Goal: Information Seeking & Learning: Learn about a topic

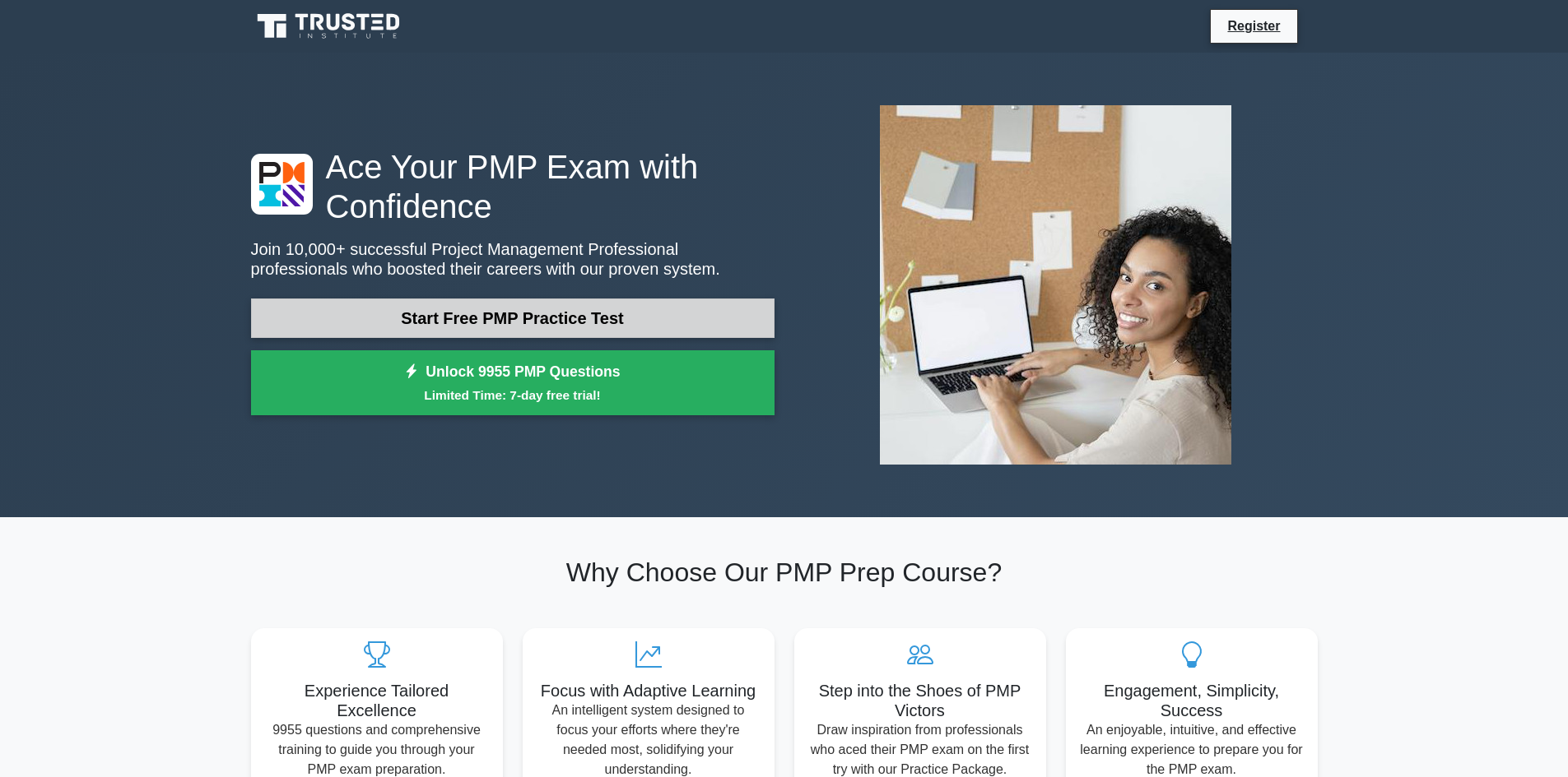
click at [519, 311] on link "Start Free PMP Practice Test" at bounding box center [513, 318] width 523 height 39
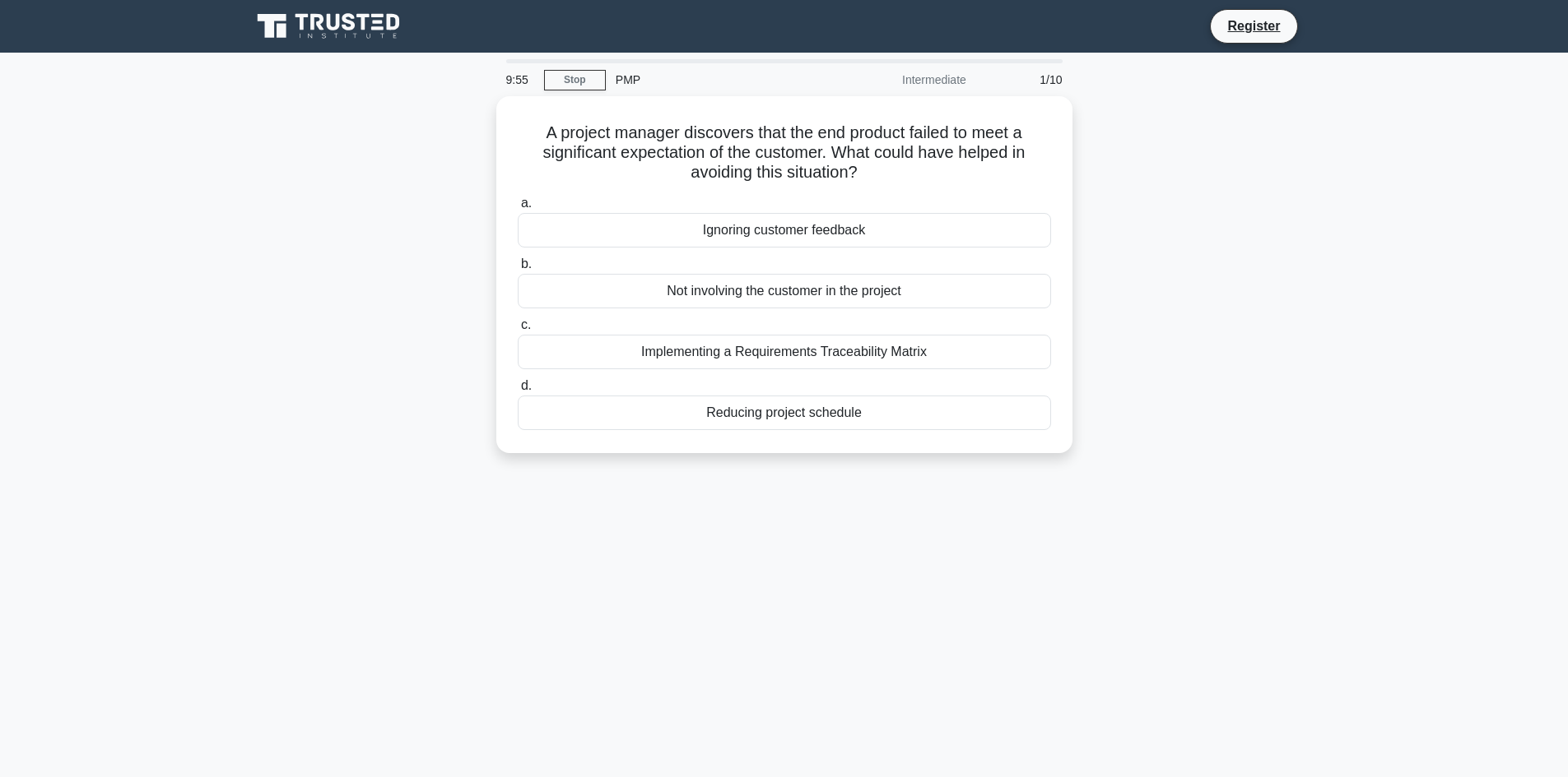
click at [943, 84] on div "Intermediate" at bounding box center [904, 80] width 144 height 33
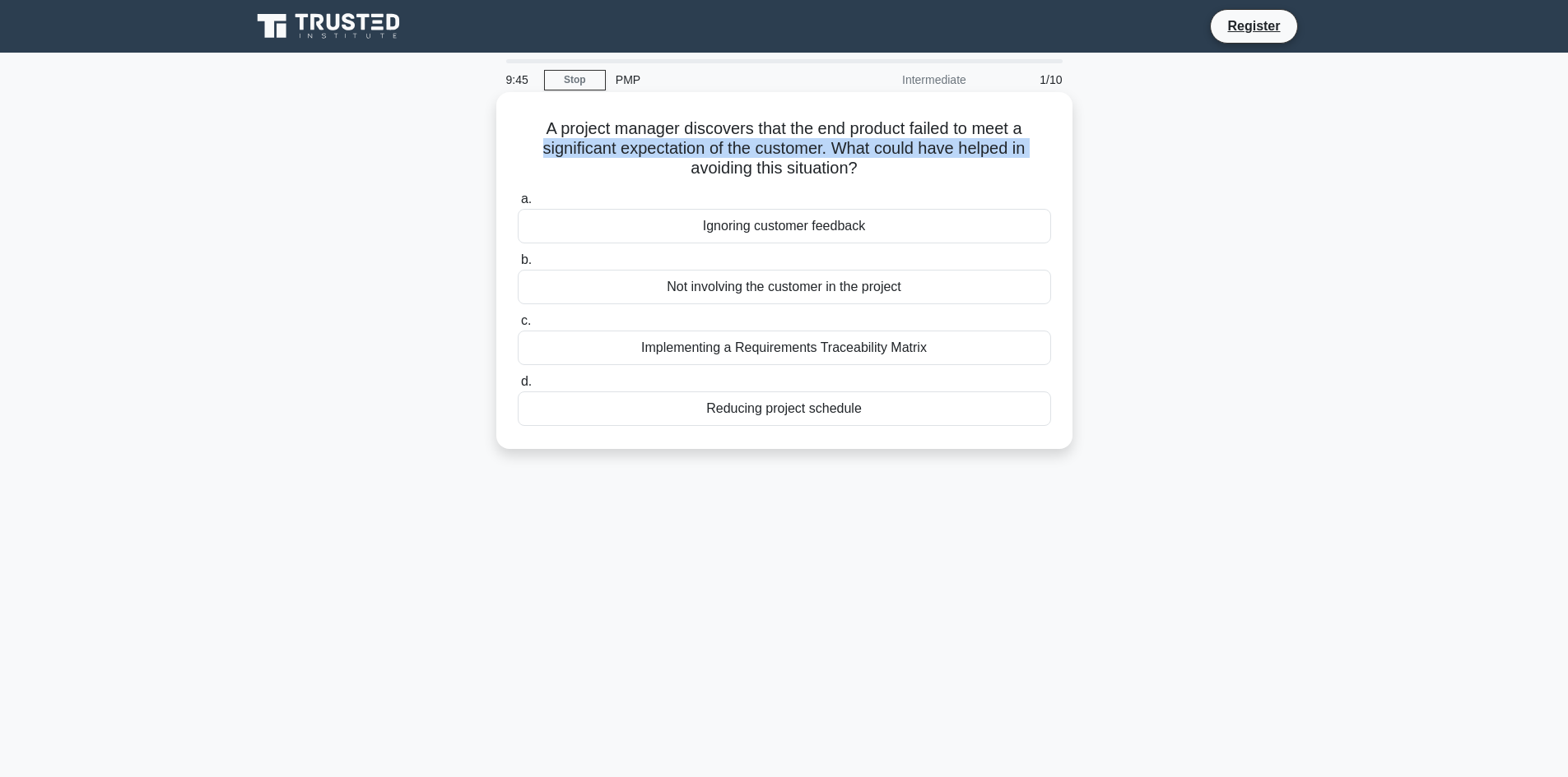
drag, startPoint x: 523, startPoint y: 146, endPoint x: 610, endPoint y: 160, distance: 88.1
click at [610, 160] on h5 "A project manager discovers that the end product failed to meet a significant e…" at bounding box center [784, 149] width 537 height 61
click at [603, 161] on h5 "A project manager discovers that the end product failed to meet a significant e…" at bounding box center [784, 149] width 537 height 61
click at [828, 402] on div "Reducing project schedule" at bounding box center [784, 409] width 533 height 34
click at [518, 387] on input "d. Reducing project schedule" at bounding box center [518, 381] width 0 height 11
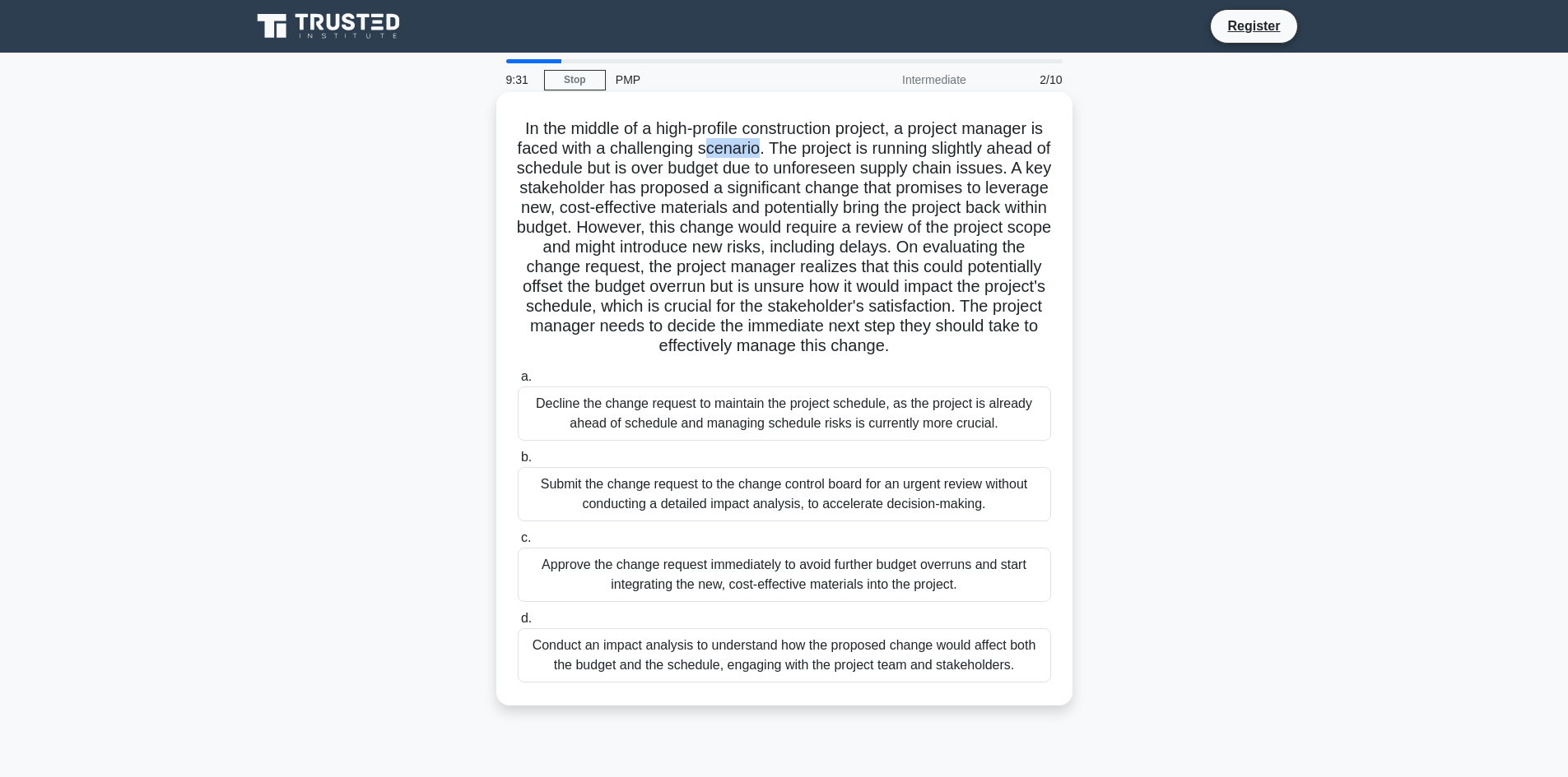
drag, startPoint x: 799, startPoint y: 152, endPoint x: 747, endPoint y: 144, distance: 52.6
click at [747, 144] on h5 "In the middle of a high-profile construction project, a project manager is face…" at bounding box center [784, 238] width 537 height 239
click at [743, 144] on h5 "In the middle of a high-profile construction project, a project manager is face…" at bounding box center [784, 238] width 537 height 239
drag, startPoint x: 739, startPoint y: 144, endPoint x: 762, endPoint y: 143, distance: 23.0
click at [762, 143] on h5 "In the middle of a high-profile construction project, a project manager is face…" at bounding box center [784, 238] width 537 height 239
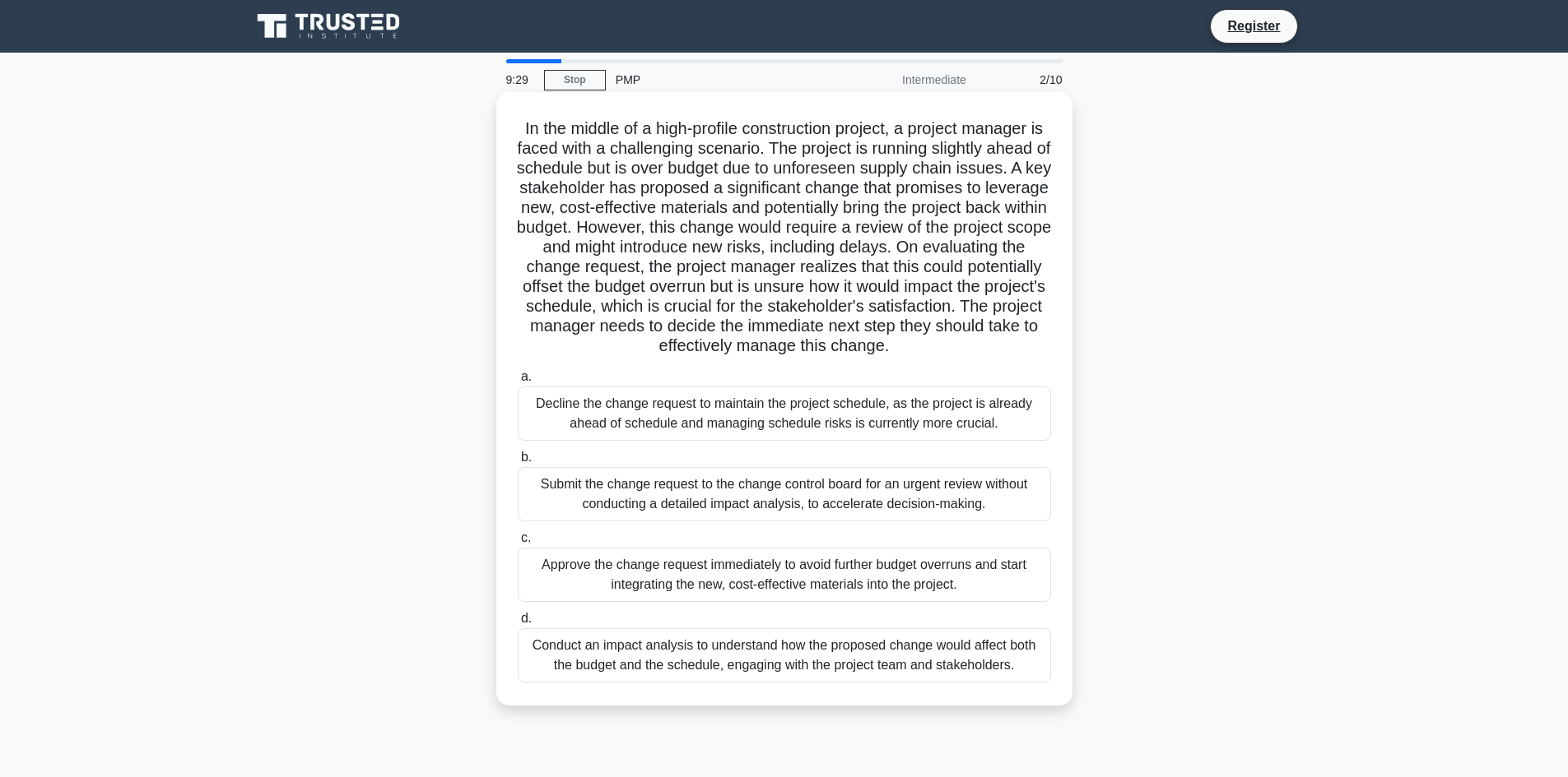
click at [888, 357] on icon ".spinner_0XTQ{transform-origin:center;animation:spinner_y6GP .75s linear infini…" at bounding box center [898, 347] width 20 height 20
drag, startPoint x: 824, startPoint y: 373, endPoint x: 505, endPoint y: 107, distance: 415.4
click at [505, 107] on div "In the middle of a high-profile construction project, a project manager is face…" at bounding box center [784, 399] width 563 height 601
copy h5 "In the middle of a high-profile construction project, a project manager is face…"
click at [818, 441] on div "Decline the change request to maintain the project schedule, as the project is …" at bounding box center [784, 414] width 533 height 55
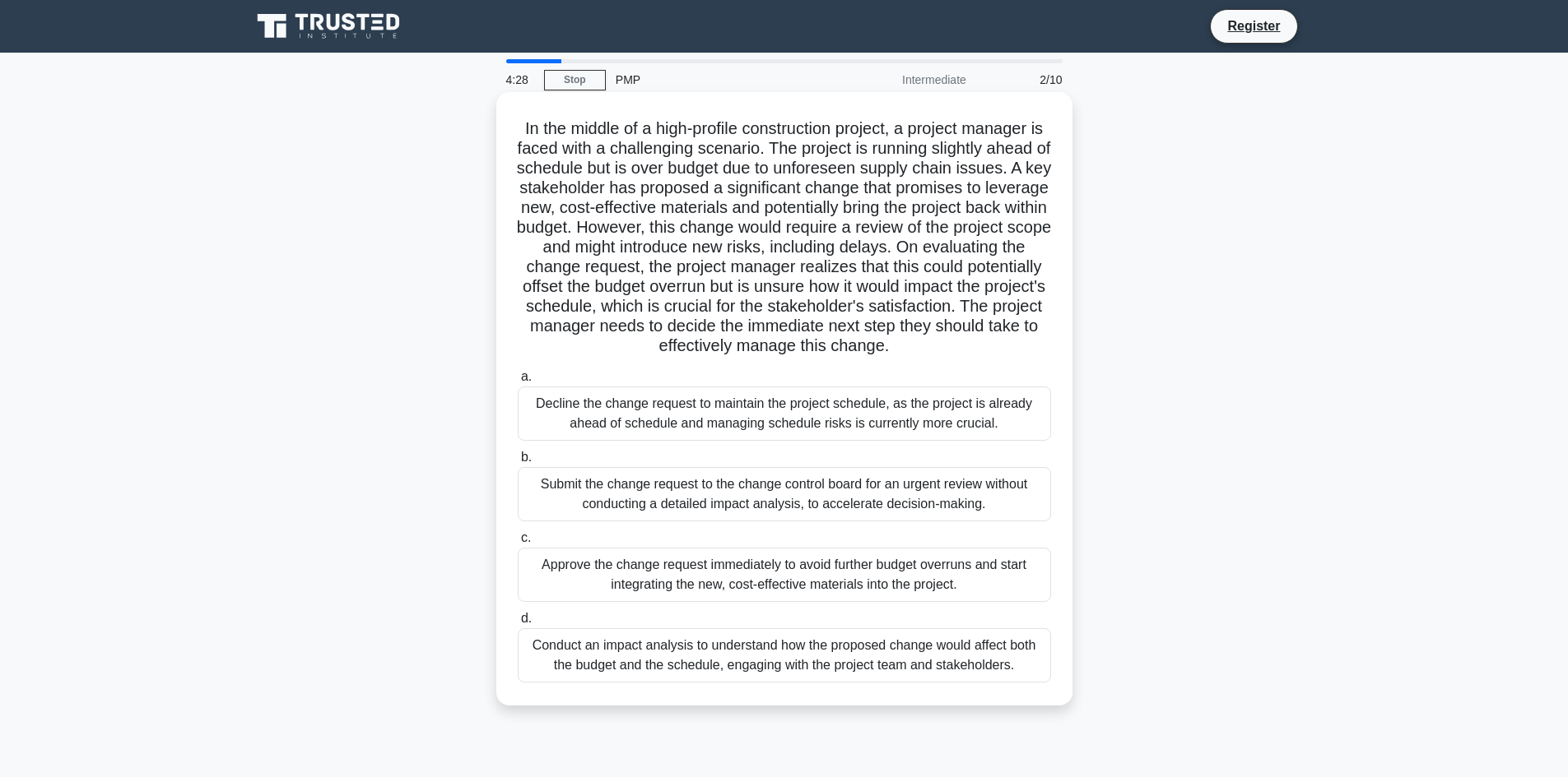
click at [518, 382] on input "a. Decline the change request to maintain the project schedule, as the project …" at bounding box center [518, 377] width 0 height 11
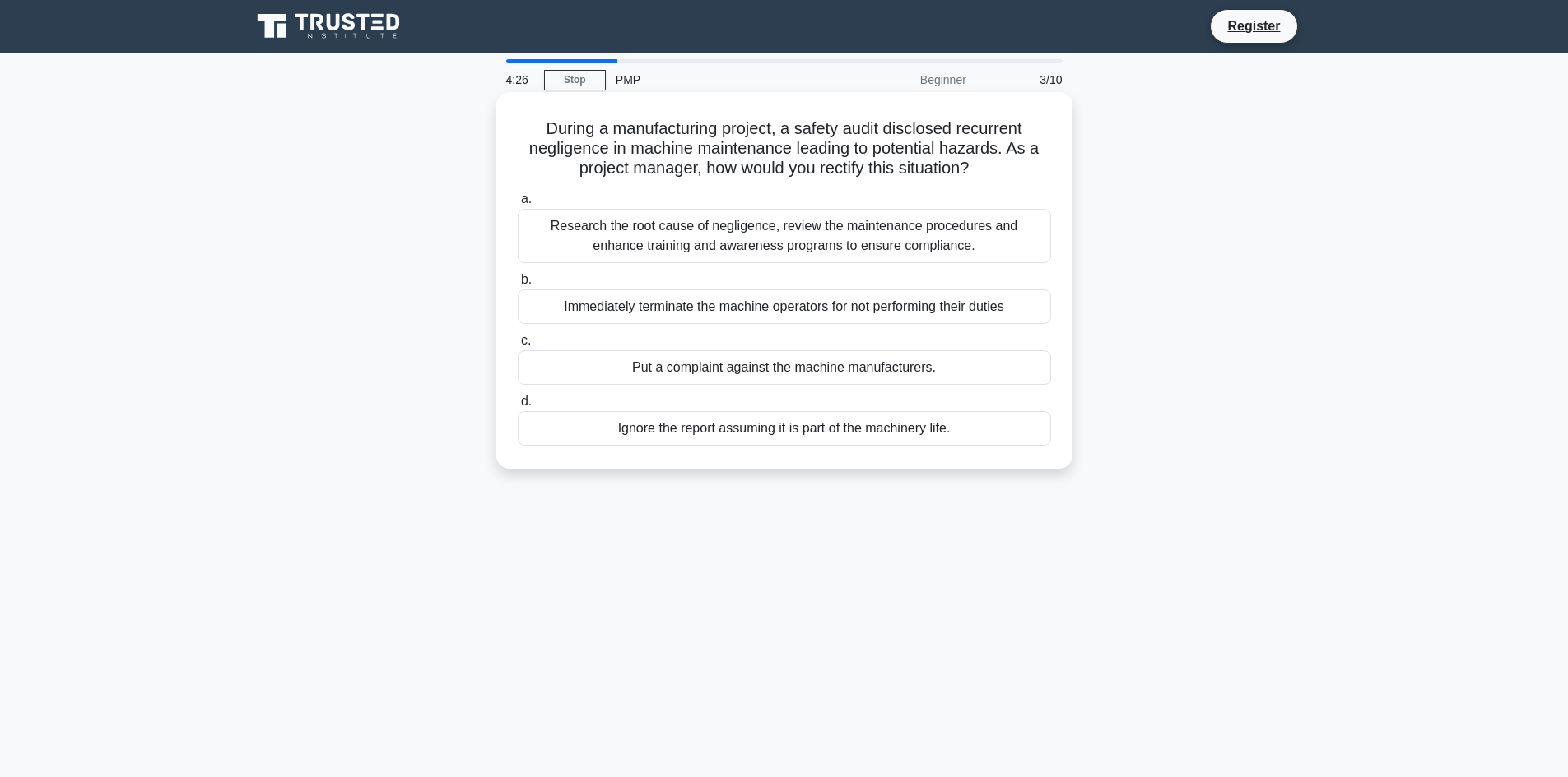
click at [952, 317] on div "Immediately terminate the machine operators for not performing their duties" at bounding box center [784, 307] width 533 height 34
click at [518, 286] on input "b. Immediately terminate the machine operators for not performing their duties" at bounding box center [518, 280] width 0 height 11
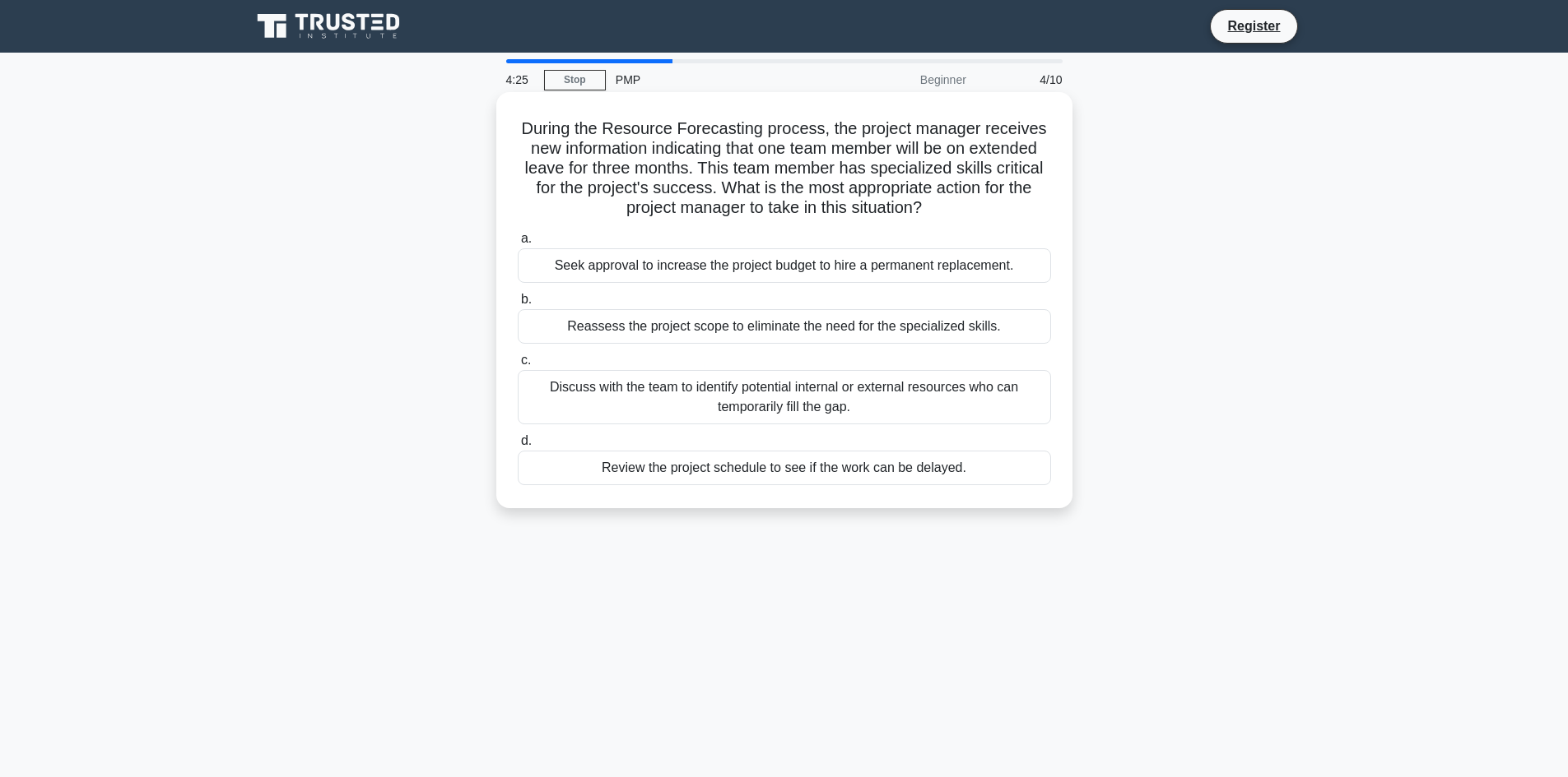
click at [901, 393] on div "Discuss with the team to identify potential internal or external resources who …" at bounding box center [784, 397] width 533 height 55
click at [518, 366] on input "c. Discuss with the team to identify potential internal or external resources w…" at bounding box center [518, 360] width 0 height 11
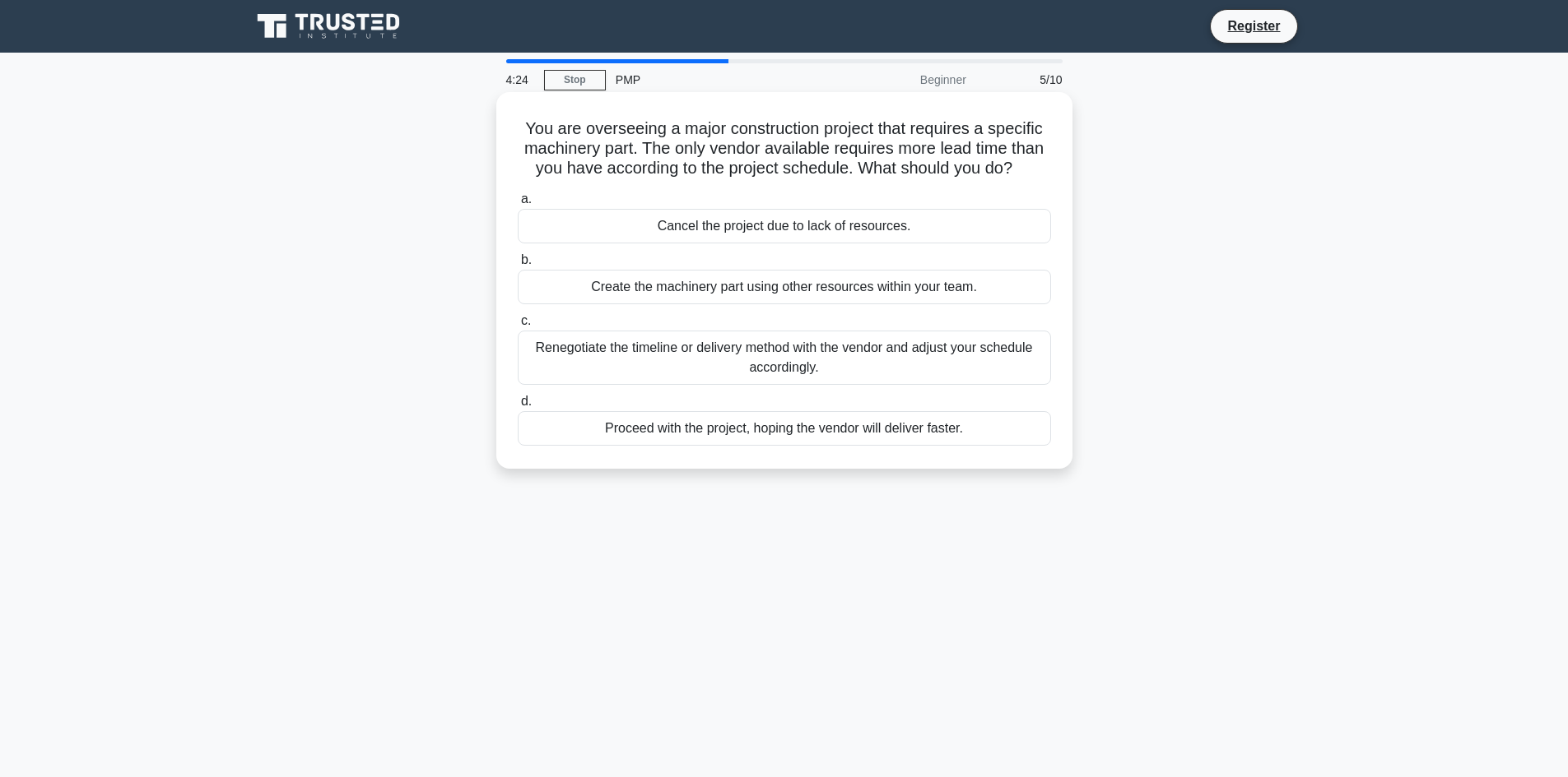
click at [820, 428] on div "Proceed with the project, hoping the vendor will deliver faster." at bounding box center [784, 428] width 533 height 34
click at [518, 407] on input "d. Proceed with the project, hoping the vendor will deliver faster." at bounding box center [518, 401] width 0 height 11
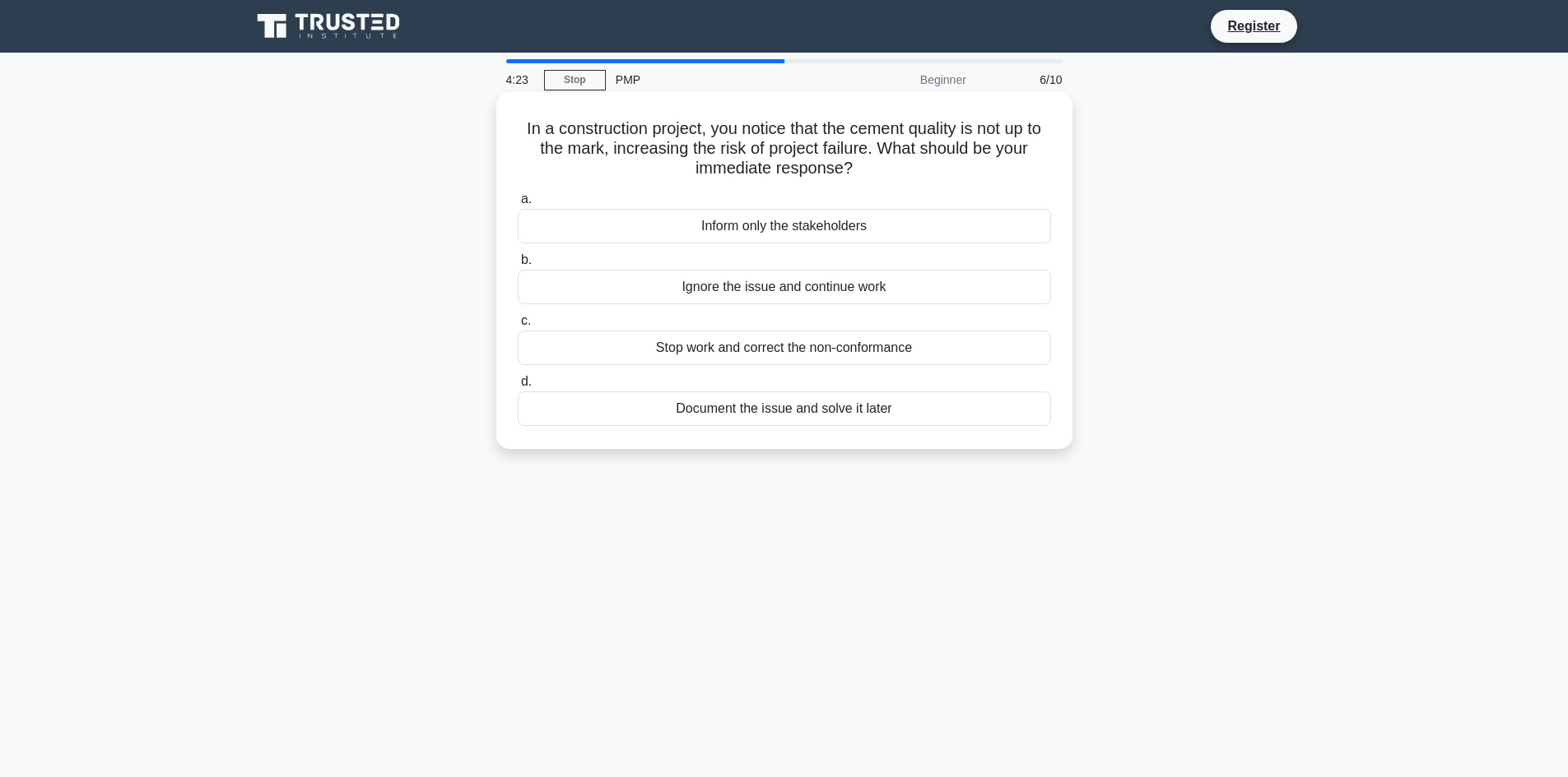
click at [981, 277] on div "Ignore the issue and continue work" at bounding box center [784, 287] width 533 height 34
click at [518, 265] on input "b. Ignore the issue and continue work" at bounding box center [518, 260] width 0 height 11
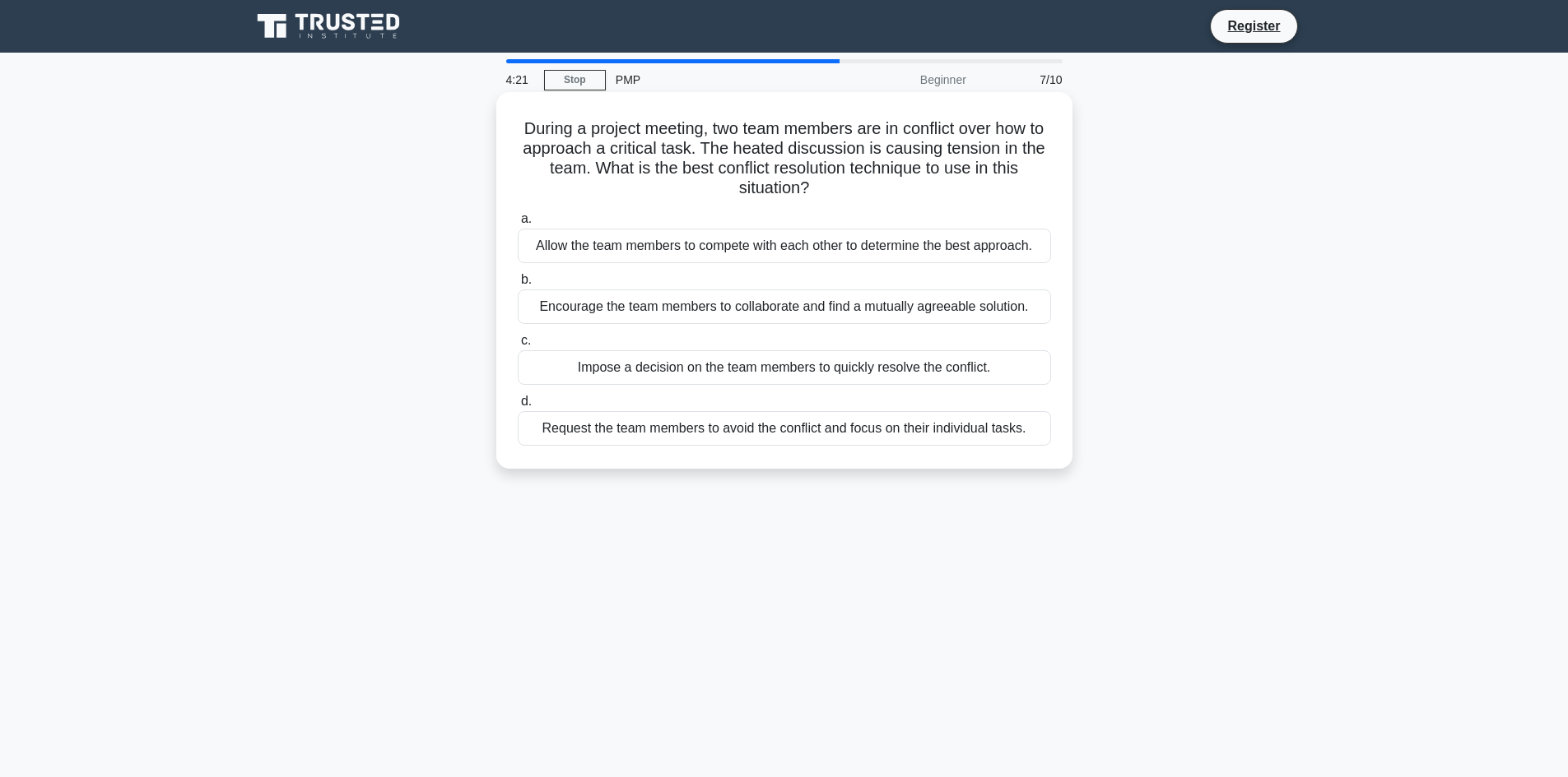
click at [921, 314] on div "Encourage the team members to collaborate and find a mutually agreeable solutio…" at bounding box center [784, 307] width 533 height 34
click at [518, 286] on input "b. Encourage the team members to collaborate and find a mutually agreeable solu…" at bounding box center [518, 280] width 0 height 11
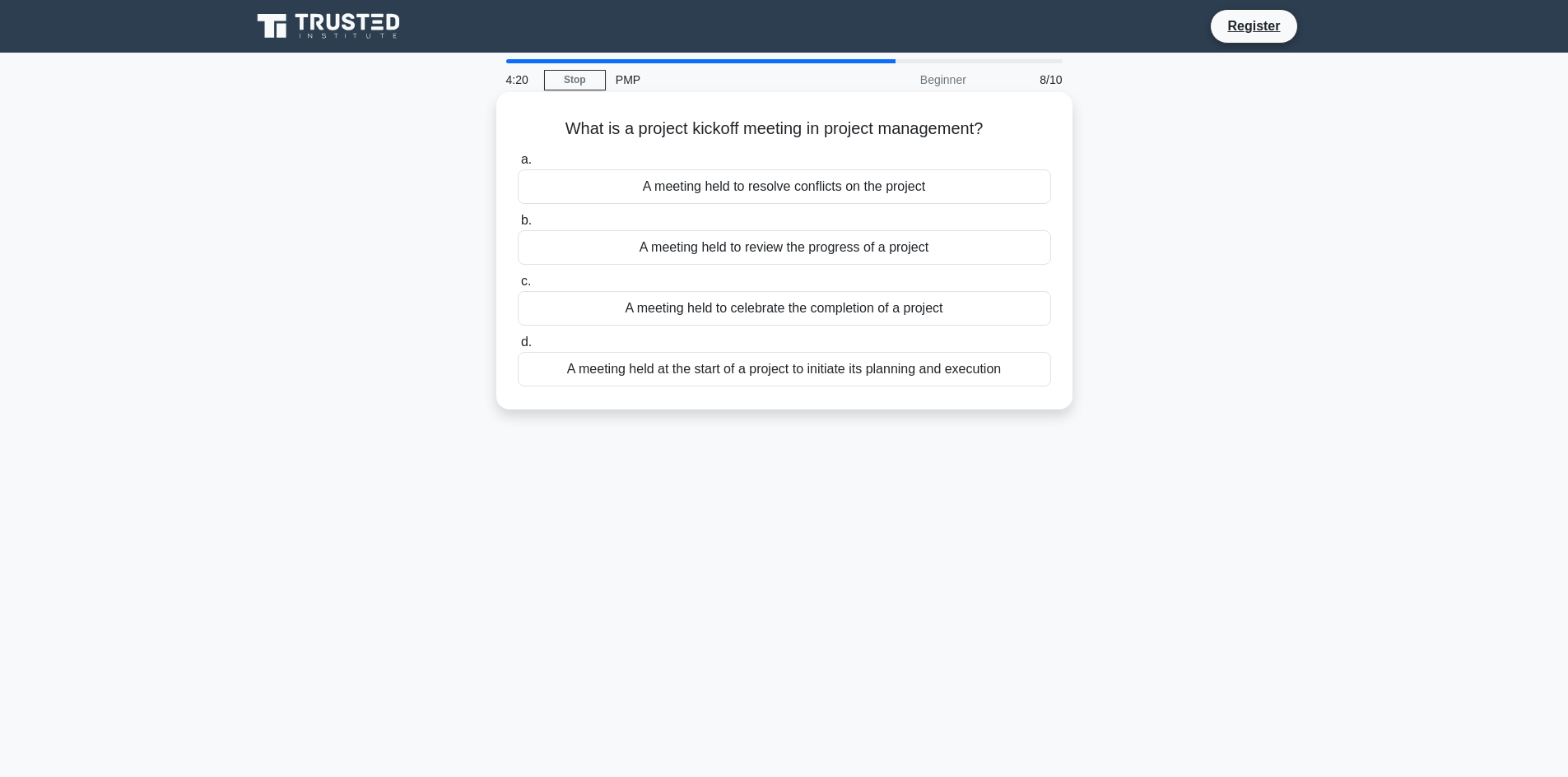
click at [854, 328] on div "a. A meeting held to resolve conflicts on the project b. A meeting held to revi…" at bounding box center [784, 268] width 553 height 243
click at [889, 313] on div "A meeting held to celebrate the completion of a project" at bounding box center [784, 309] width 533 height 34
click at [518, 287] on input "c. A meeting held to celebrate the completion of a project" at bounding box center [518, 282] width 0 height 11
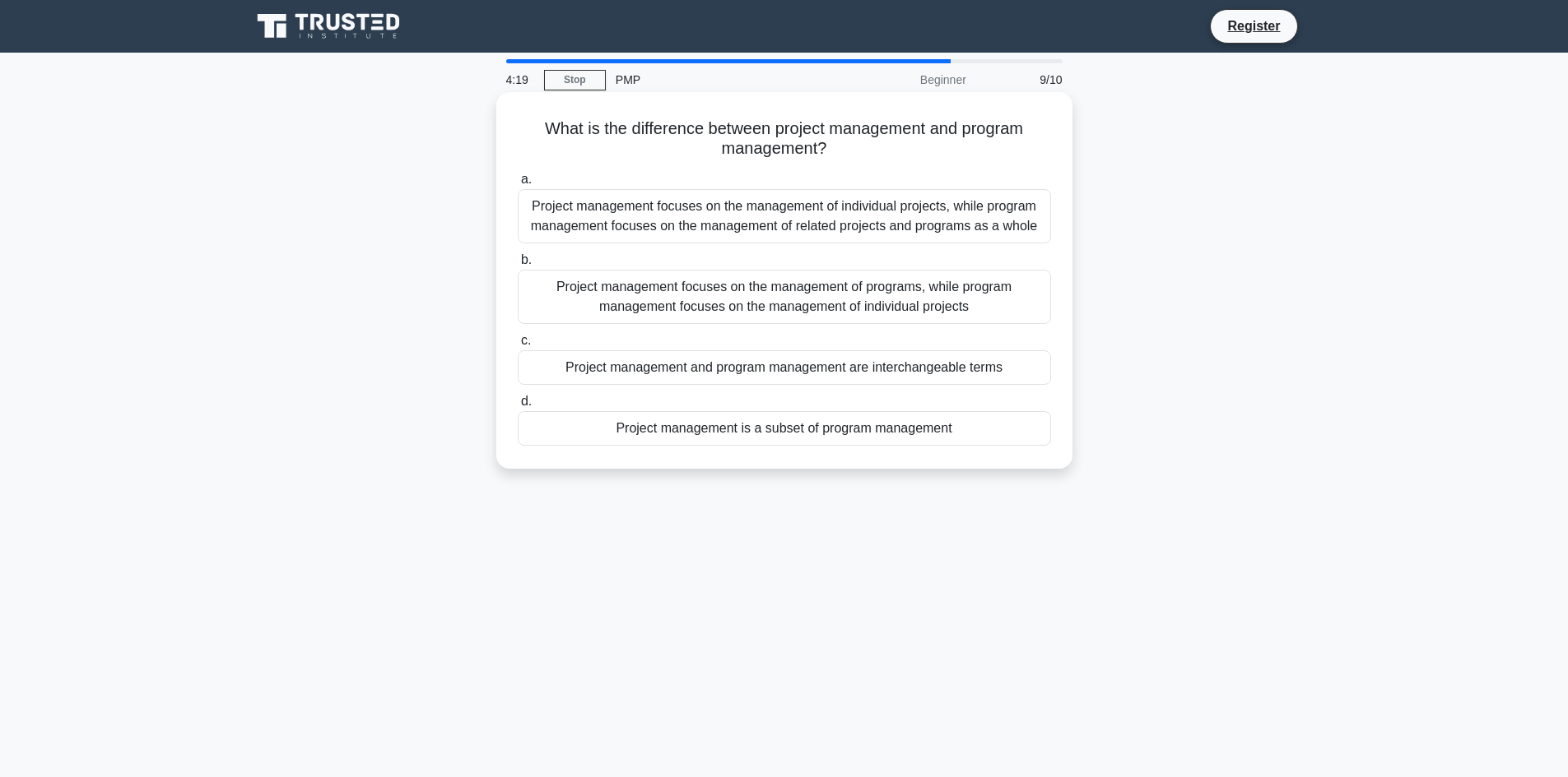
click at [777, 423] on div "Project management is a subset of program management" at bounding box center [784, 428] width 533 height 34
click at [518, 407] on input "d. Project management is a subset of program management" at bounding box center [518, 401] width 0 height 11
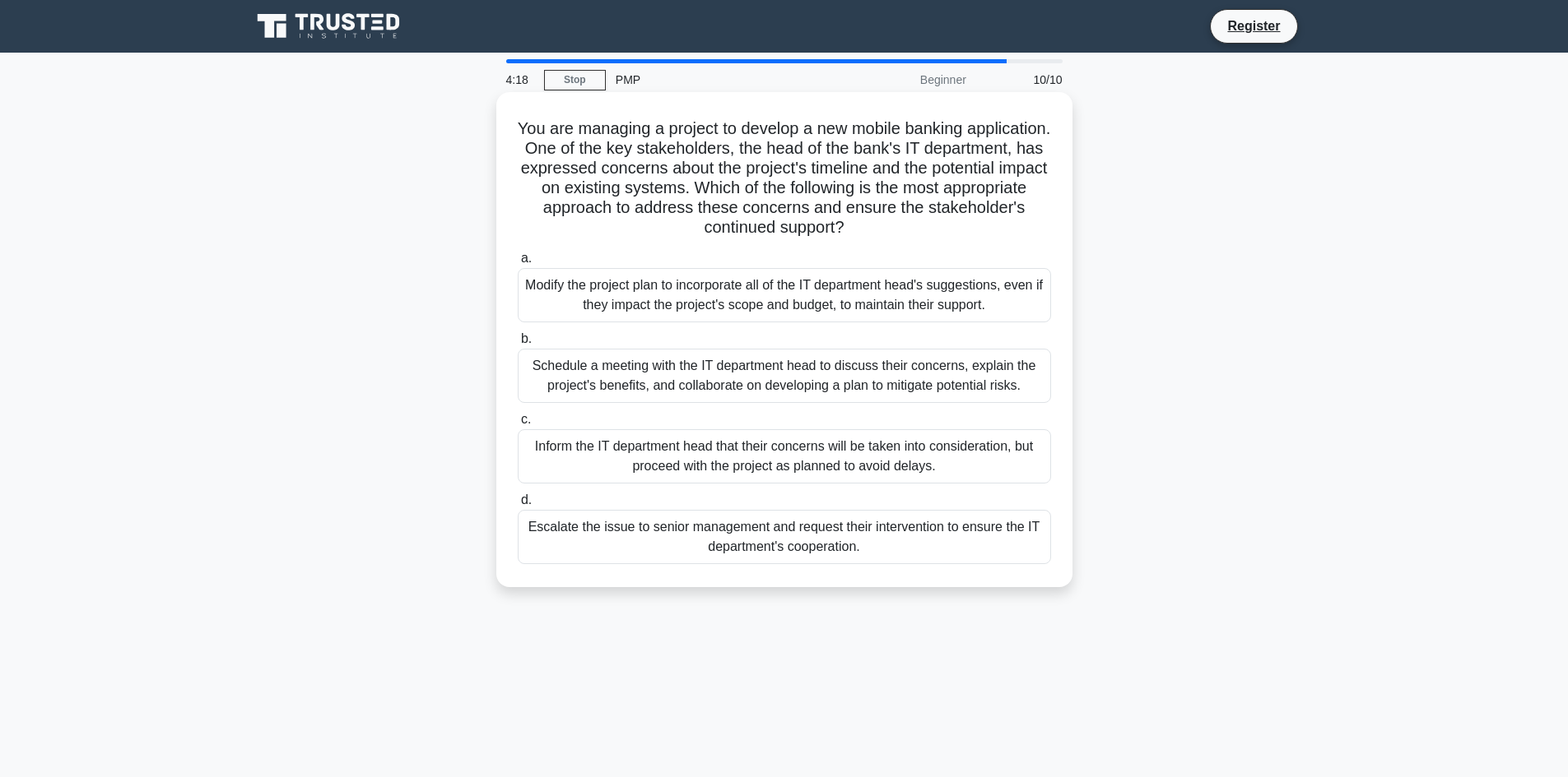
click at [842, 288] on div "Modify the project plan to incorporate all of the IT department head's suggesti…" at bounding box center [784, 295] width 533 height 55
click at [518, 264] on input "a. Modify the project plan to incorporate all of the IT department head's sugge…" at bounding box center [518, 258] width 0 height 11
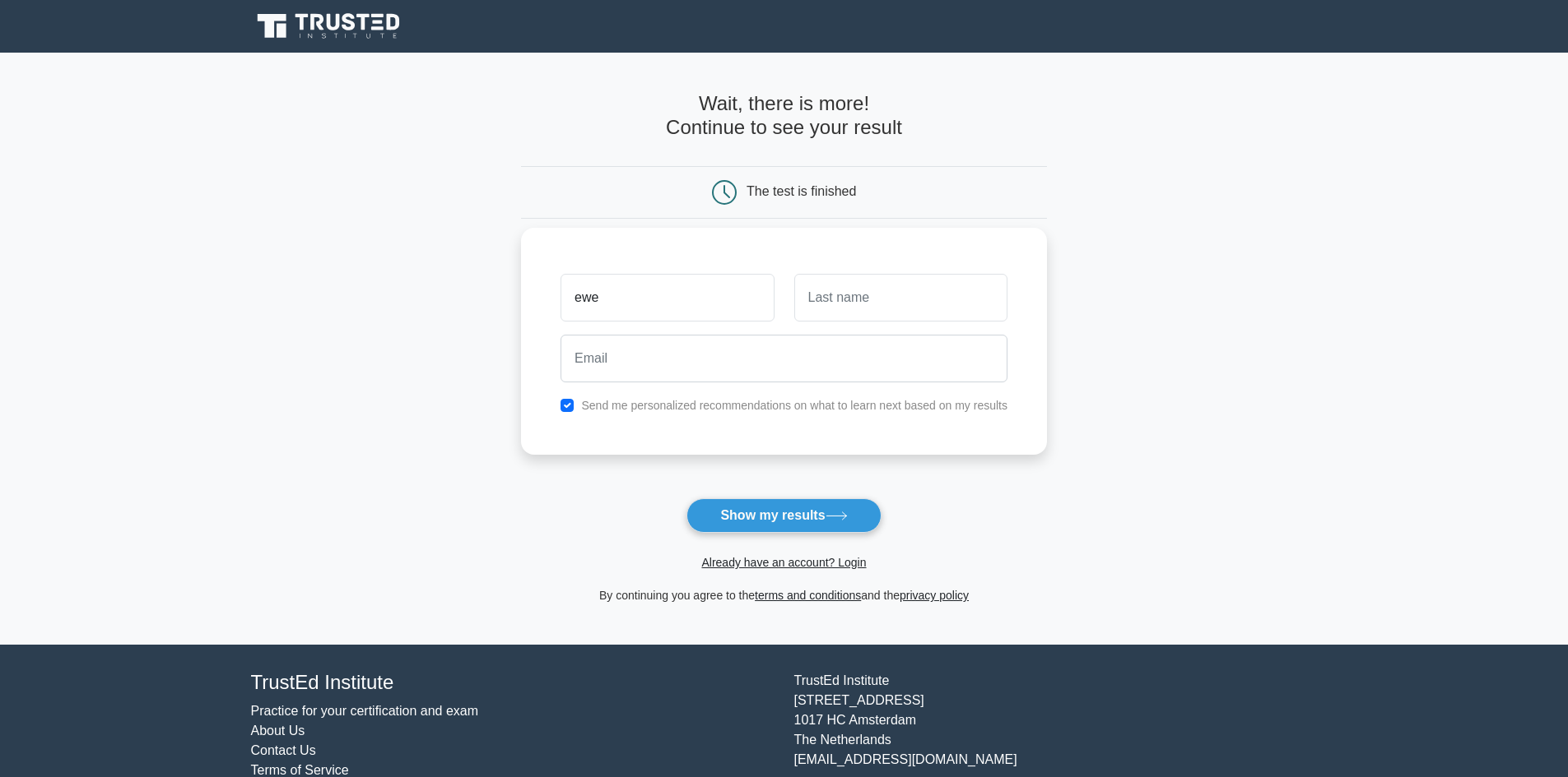
type input "ewe"
click at [900, 311] on input "text" at bounding box center [901, 298] width 213 height 48
type input "werwer"
click at [618, 370] on input "email" at bounding box center [784, 358] width 447 height 48
type input "zarinahuseynhealth@gmail.com"
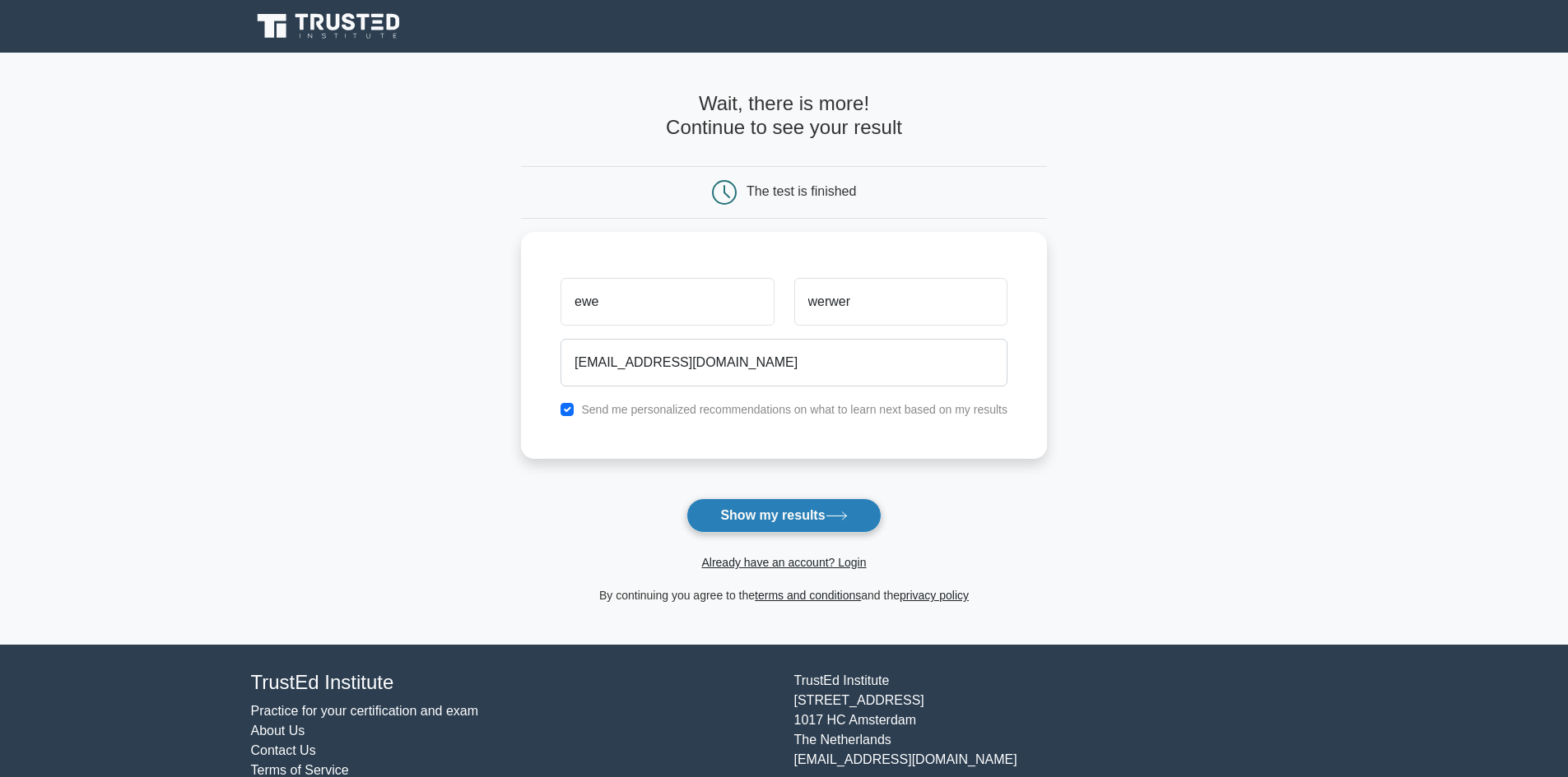
click at [778, 519] on button "Show my results" at bounding box center [783, 515] width 195 height 34
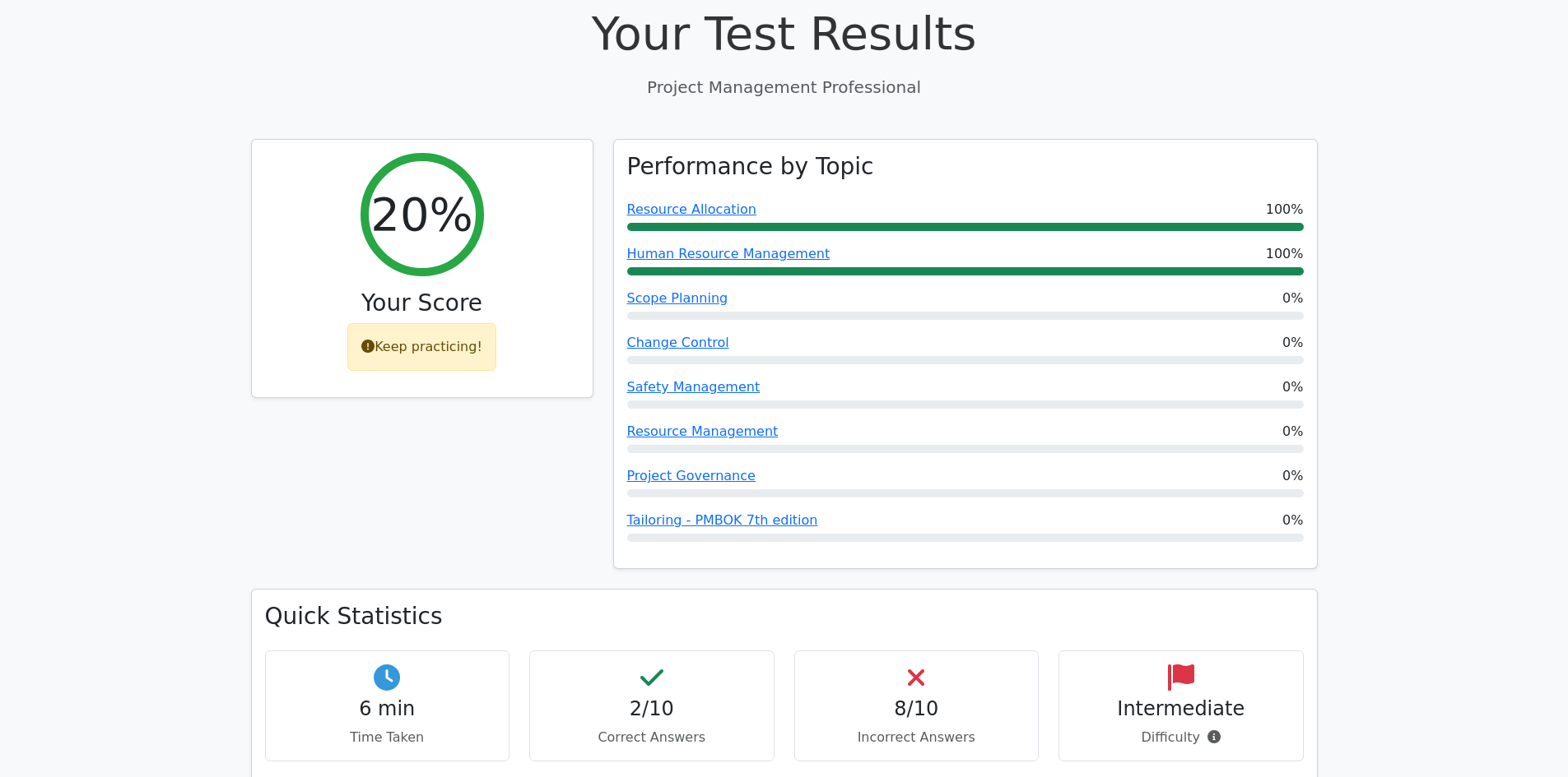
scroll to position [493, 0]
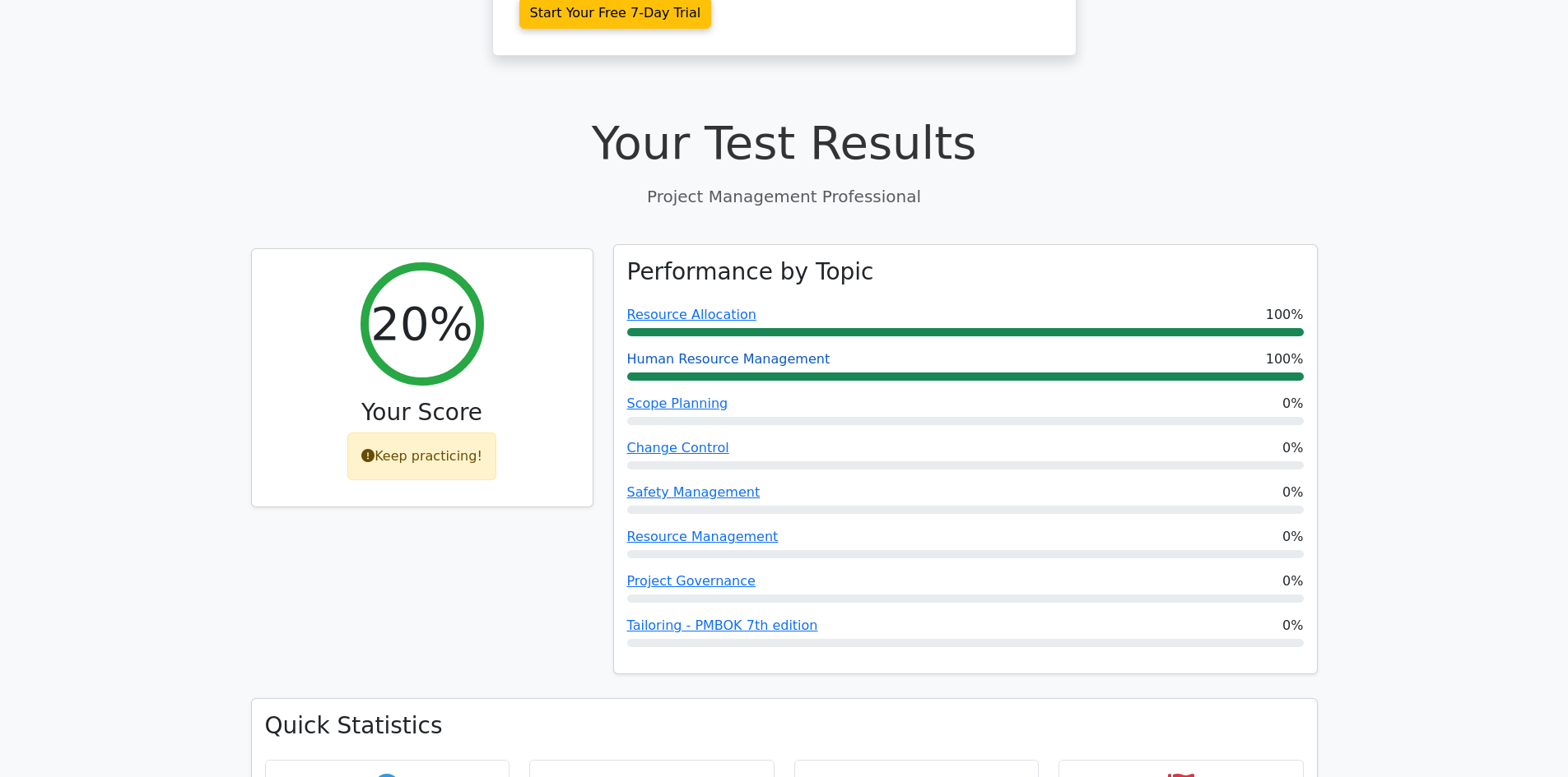
click at [792, 352] on link "Human Resource Management" at bounding box center [728, 359] width 203 height 15
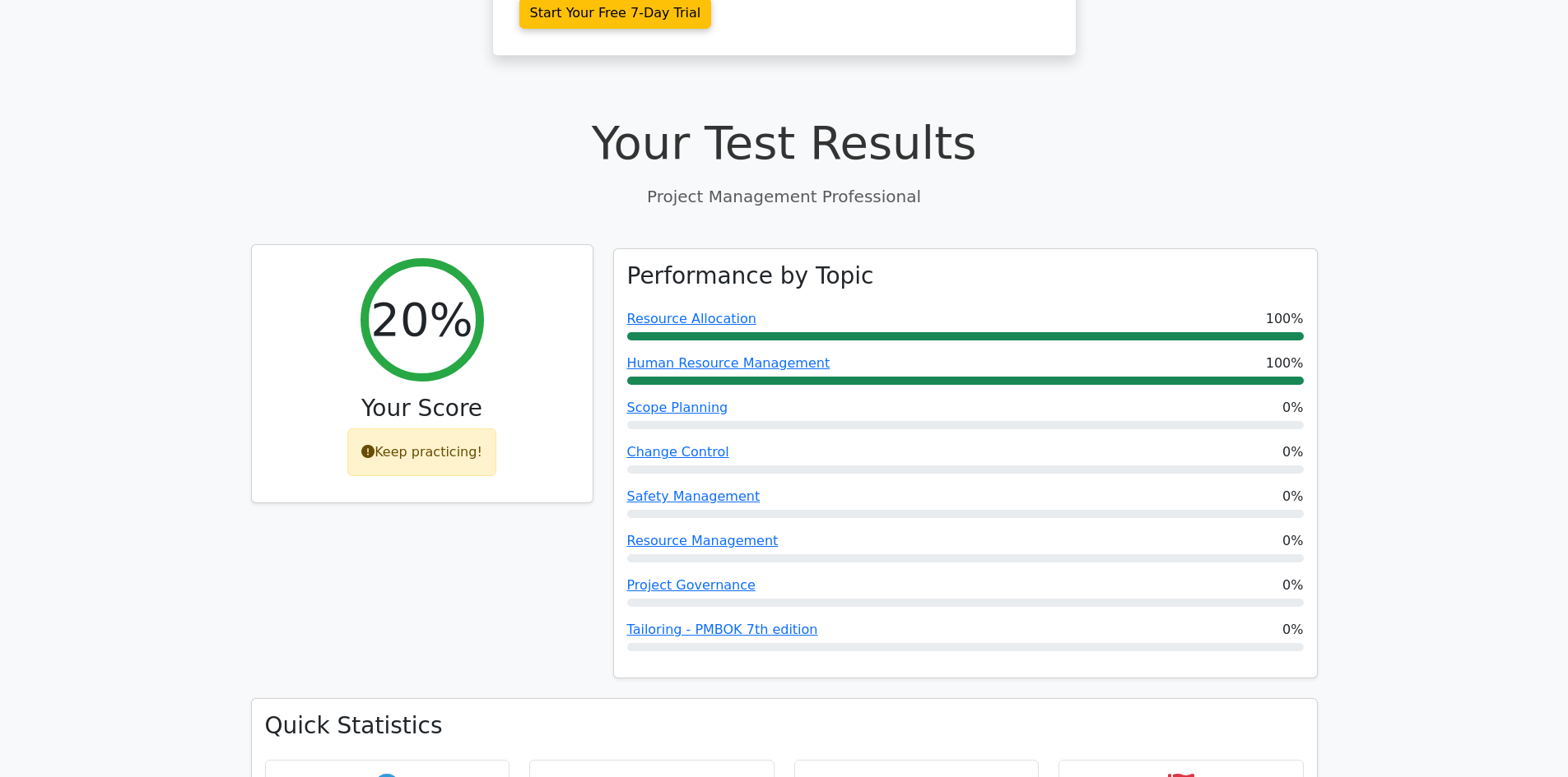
click at [383, 428] on div "Keep practicing!" at bounding box center [421, 452] width 149 height 48
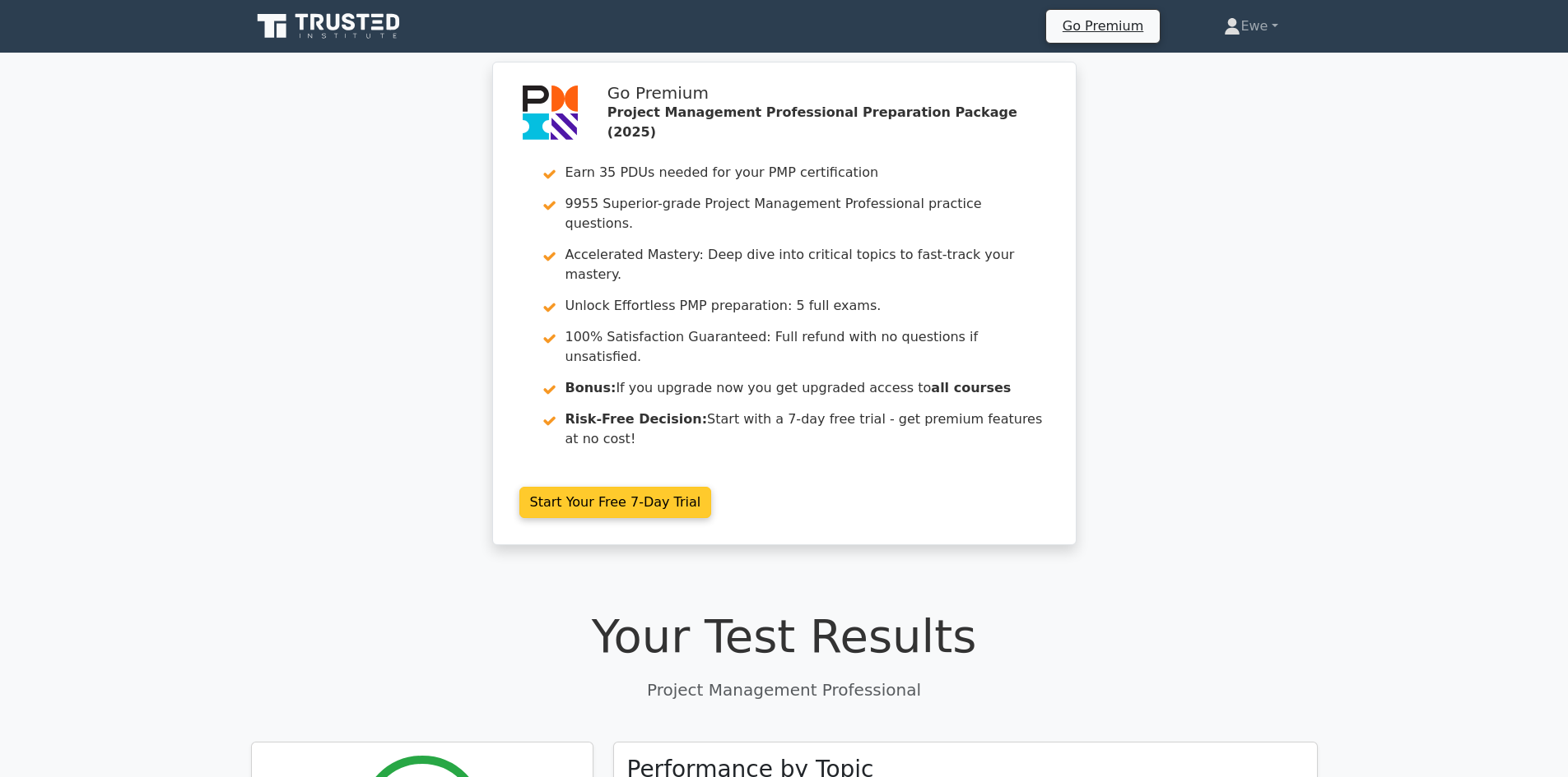
click at [677, 487] on link "Start Your Free 7-Day Trial" at bounding box center [615, 502] width 193 height 32
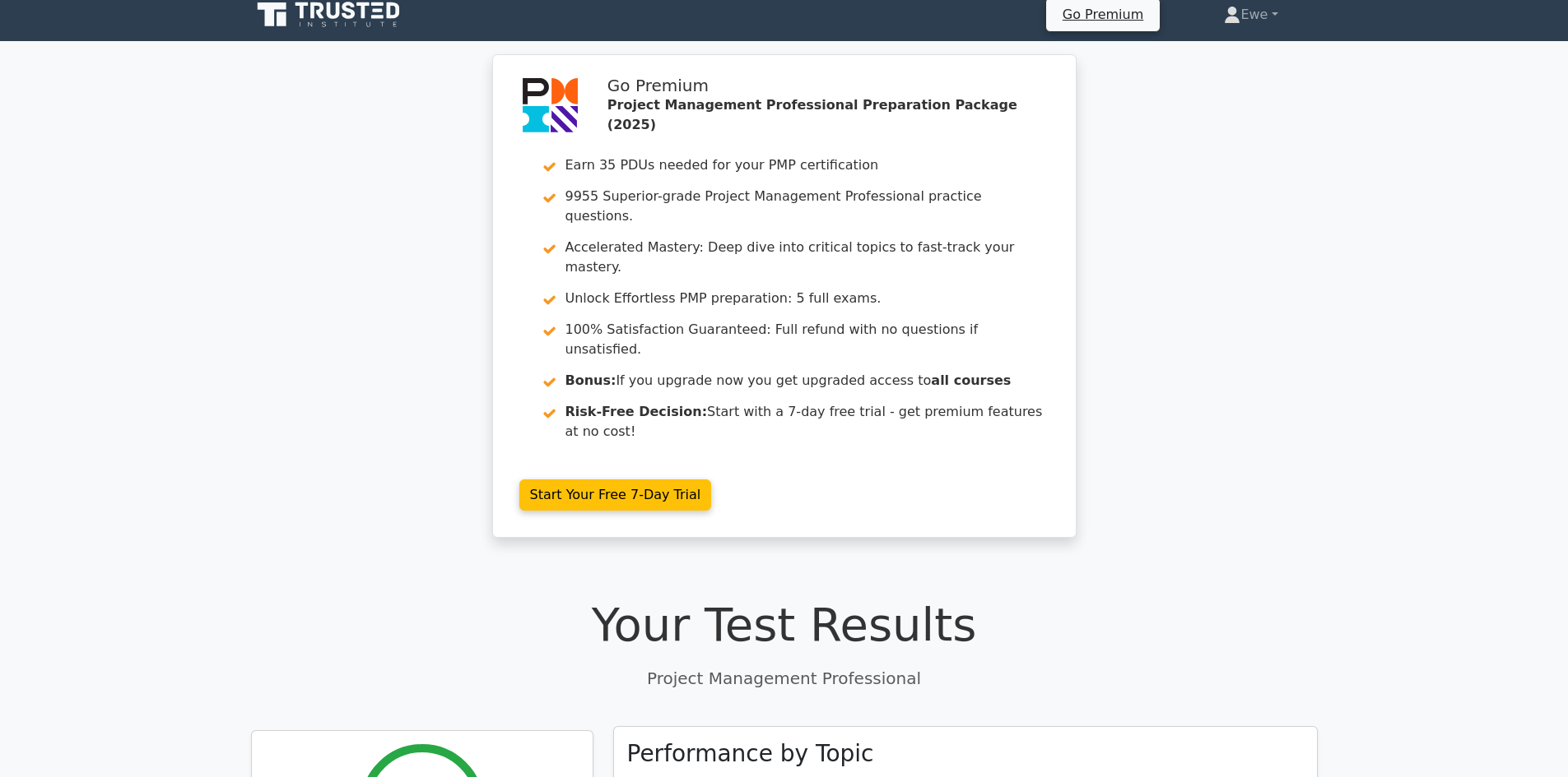
scroll to position [247, 0]
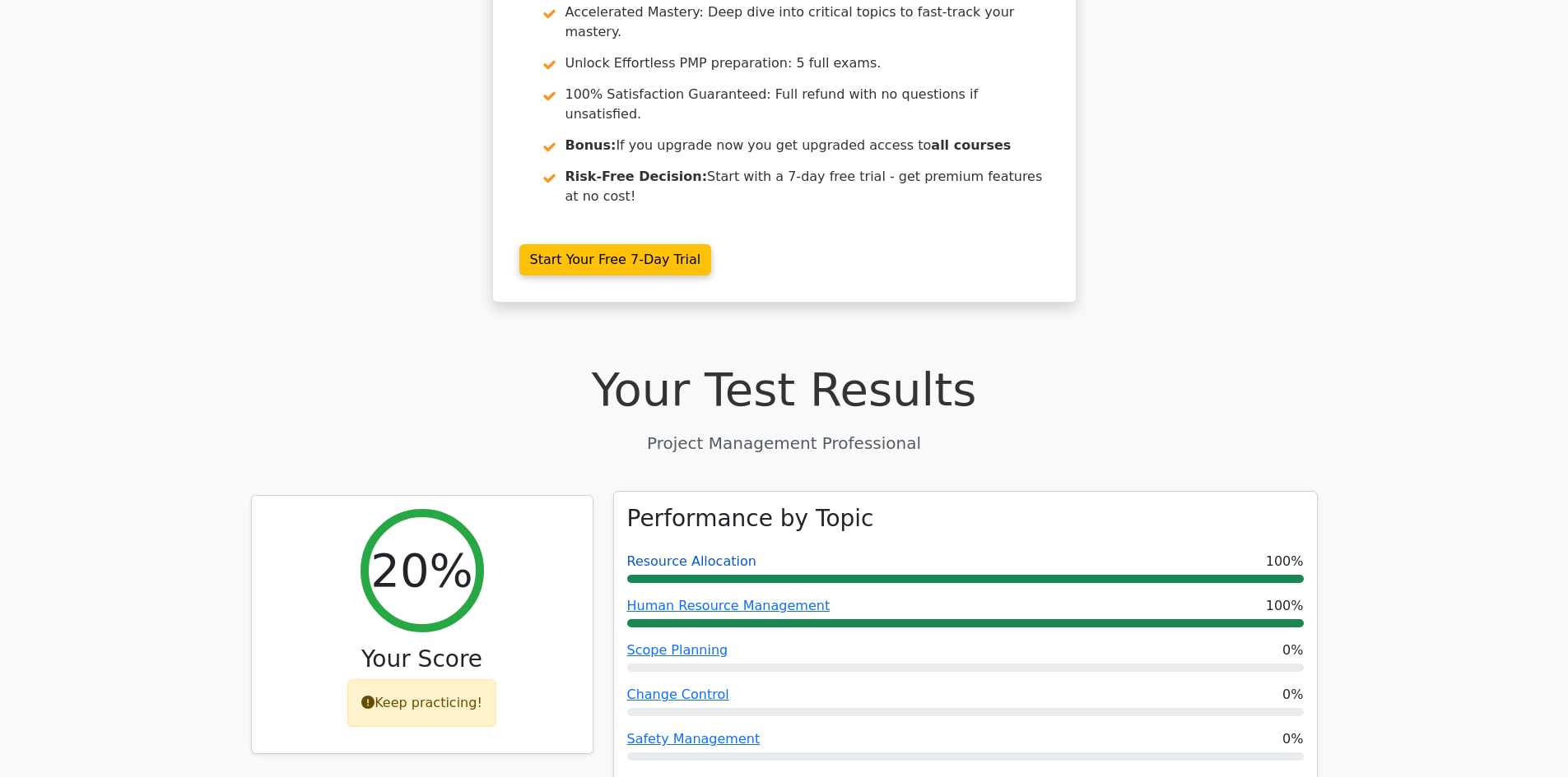
click at [661, 554] on link "Resource Allocation" at bounding box center [691, 561] width 129 height 15
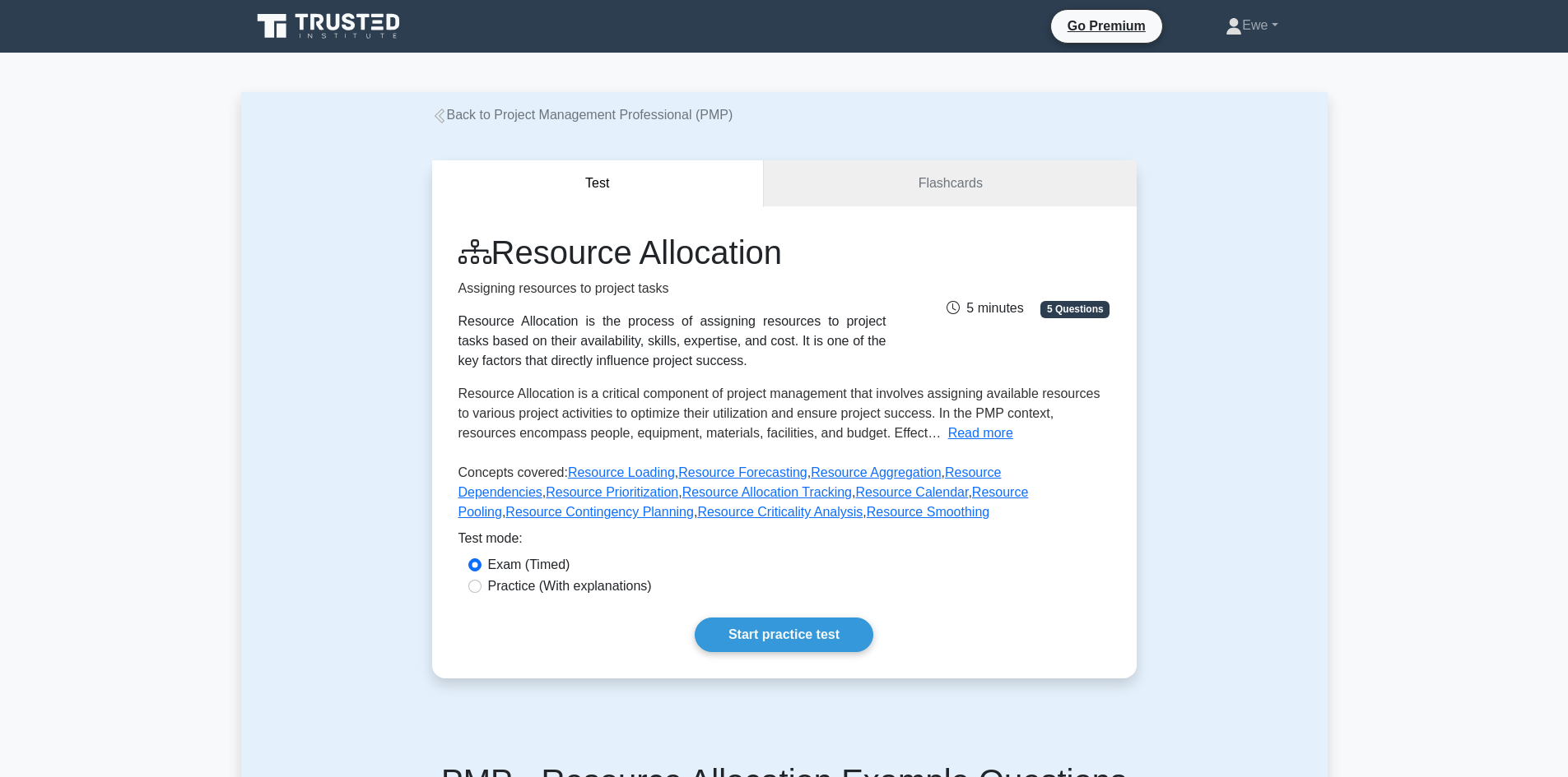
click at [560, 583] on label "Practice (With explanations)" at bounding box center [569, 586] width 164 height 20
click at [481, 583] on input "Practice (With explanations)" at bounding box center [475, 586] width 13 height 13
radio input "true"
click at [768, 641] on link "Start practice test" at bounding box center [784, 635] width 178 height 34
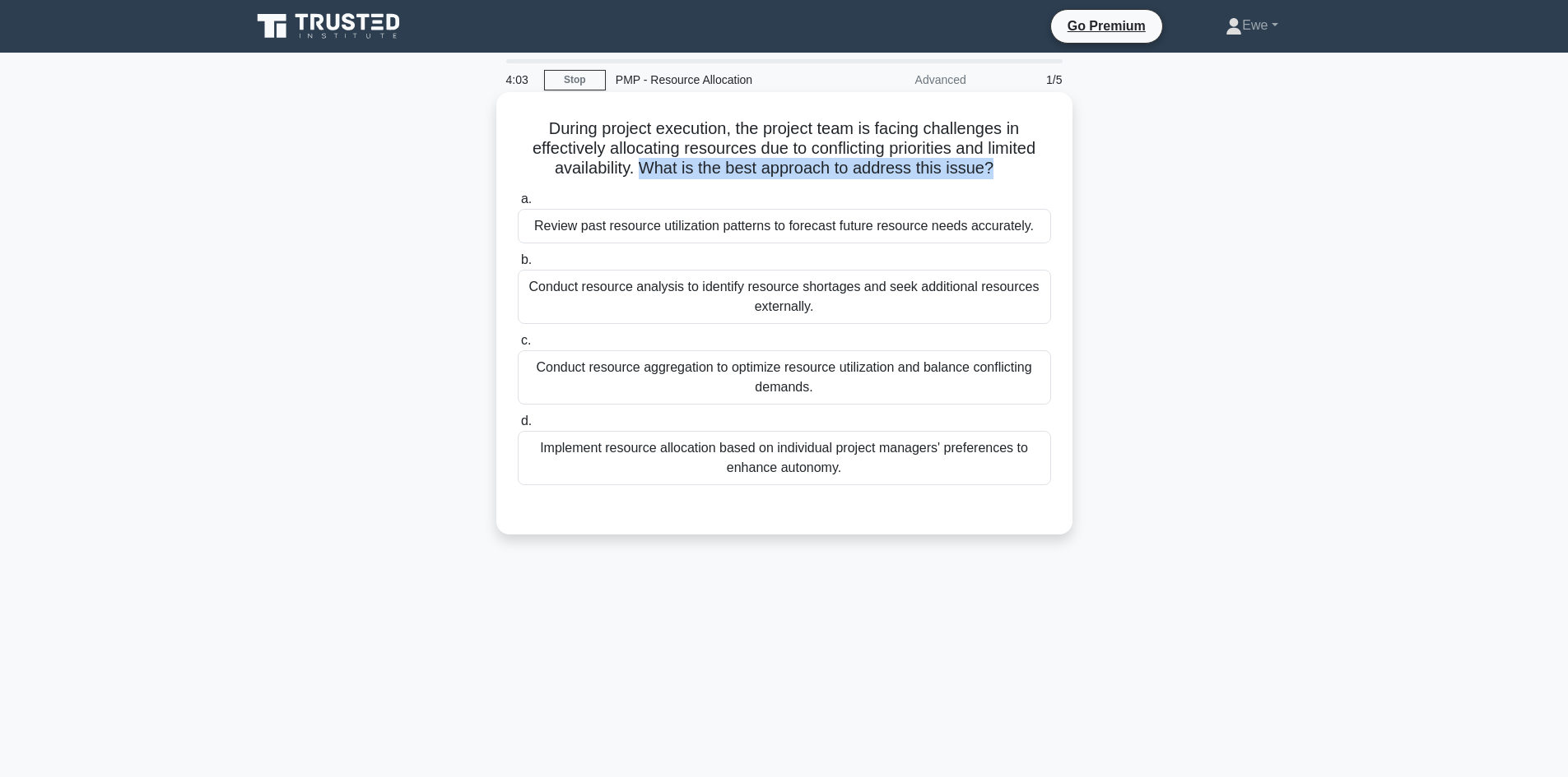
drag, startPoint x: 642, startPoint y: 170, endPoint x: 992, endPoint y: 168, distance: 350.0
click at [992, 168] on h5 "During project execution, the project team is facing challenges in effectively …" at bounding box center [784, 149] width 537 height 61
copy h5 "What is the best approach to address this issue?"
click at [831, 194] on label "a. Review past resource utilization patterns to forecast future resource needs …" at bounding box center [784, 216] width 533 height 55
click at [518, 194] on input "a. Review past resource utilization patterns to forecast future resource needs …" at bounding box center [518, 199] width 0 height 11
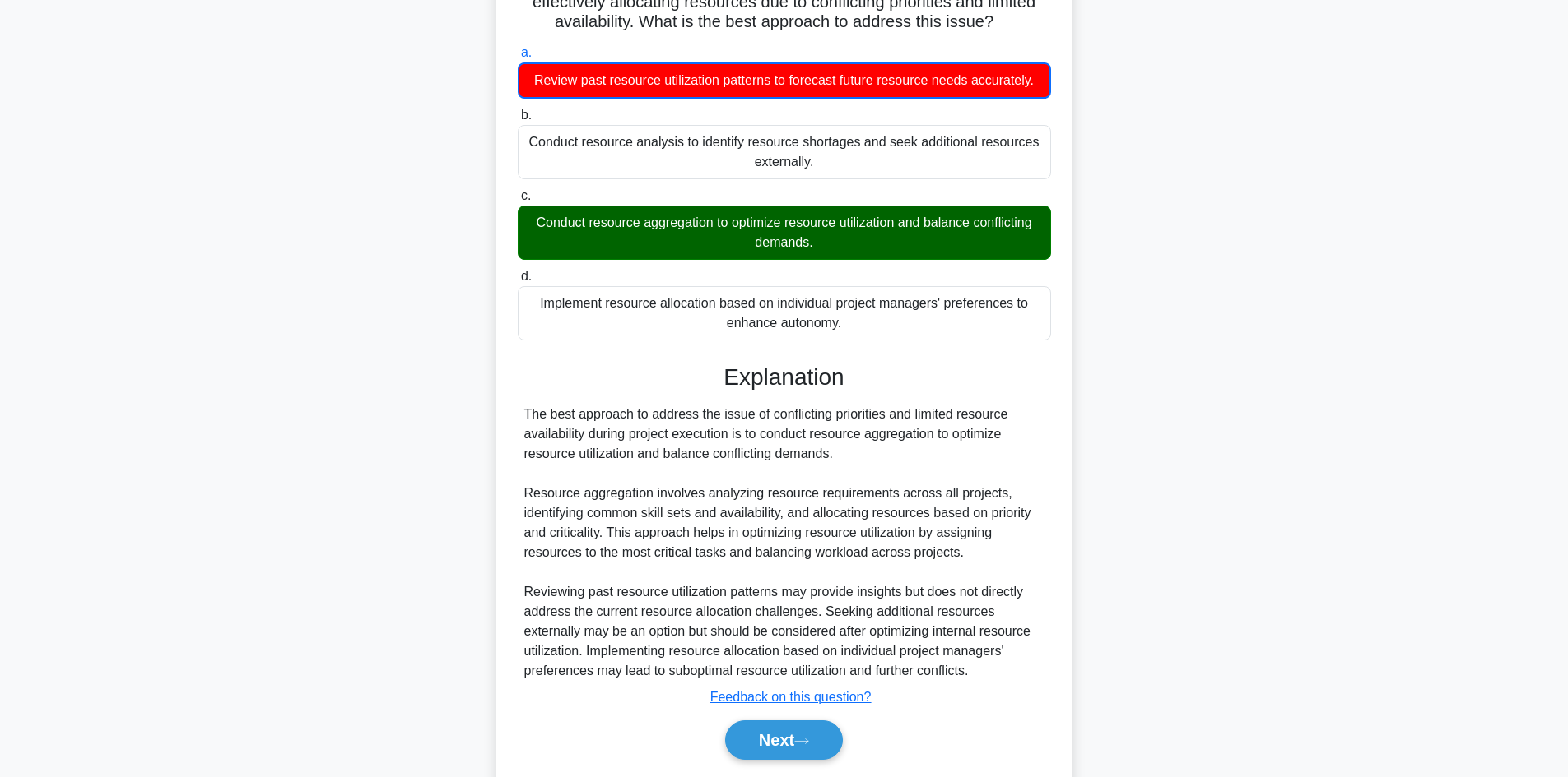
scroll to position [200, 0]
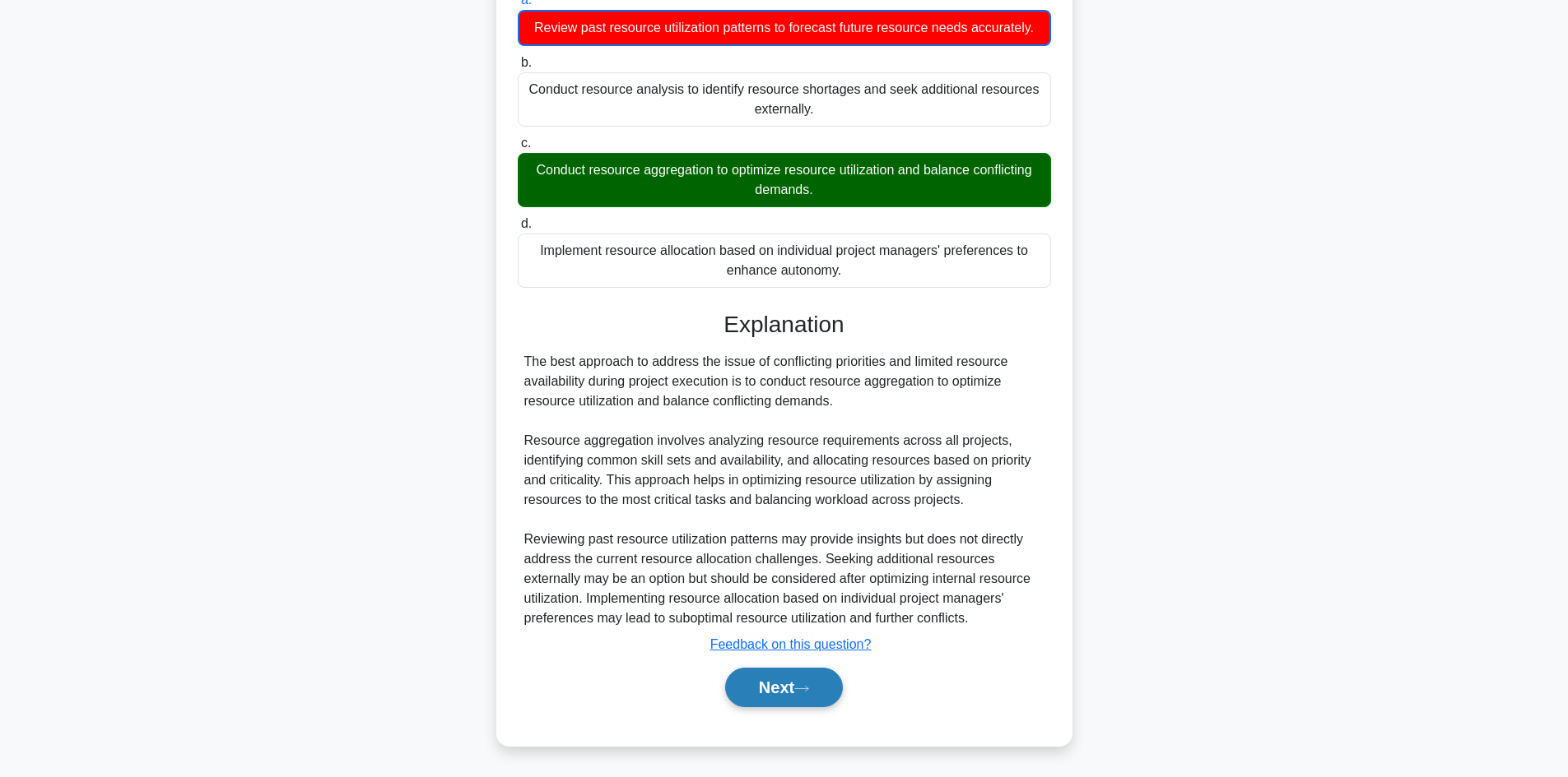
click at [772, 685] on button "Next" at bounding box center [783, 687] width 118 height 39
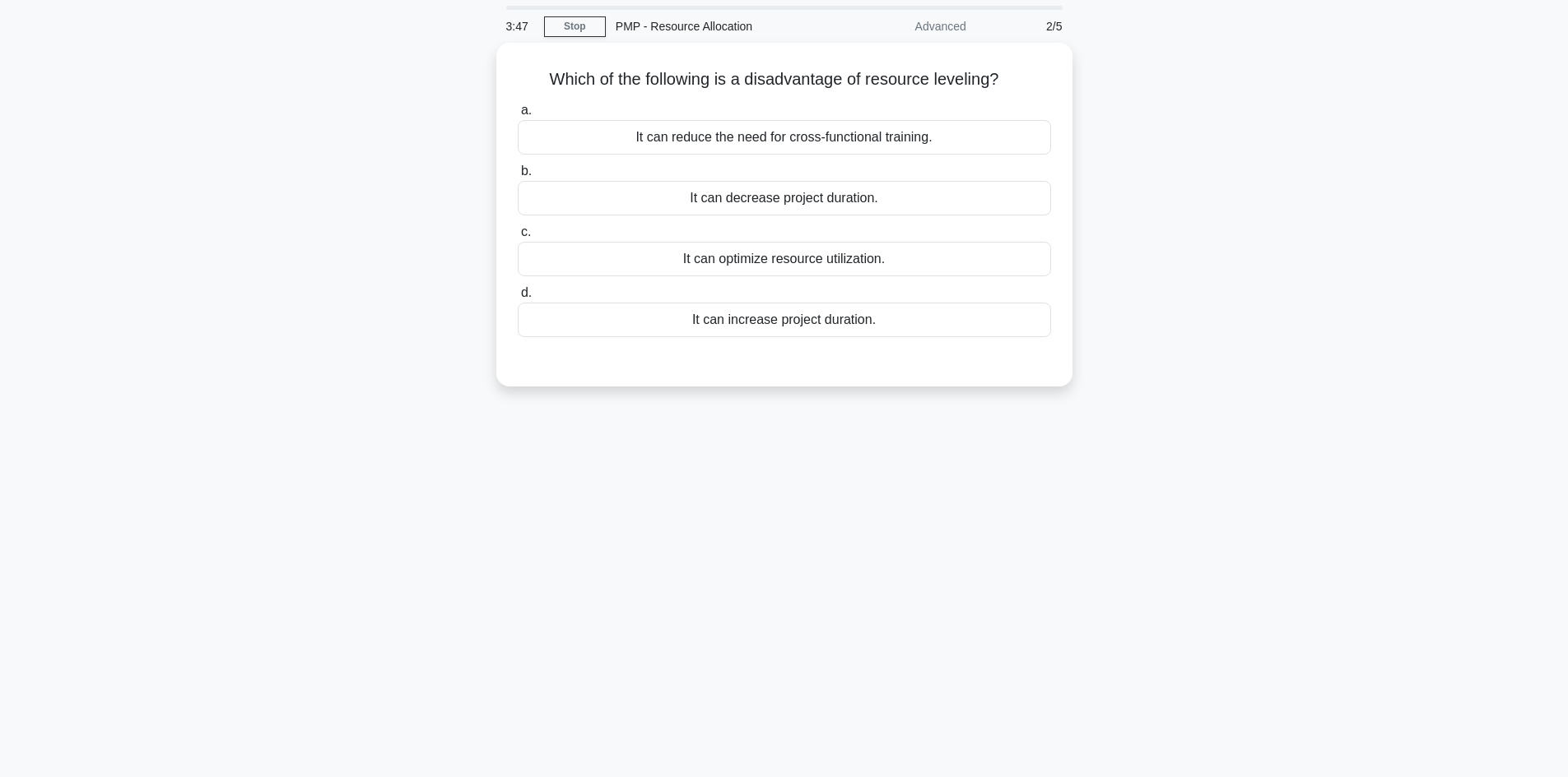
scroll to position [0, 0]
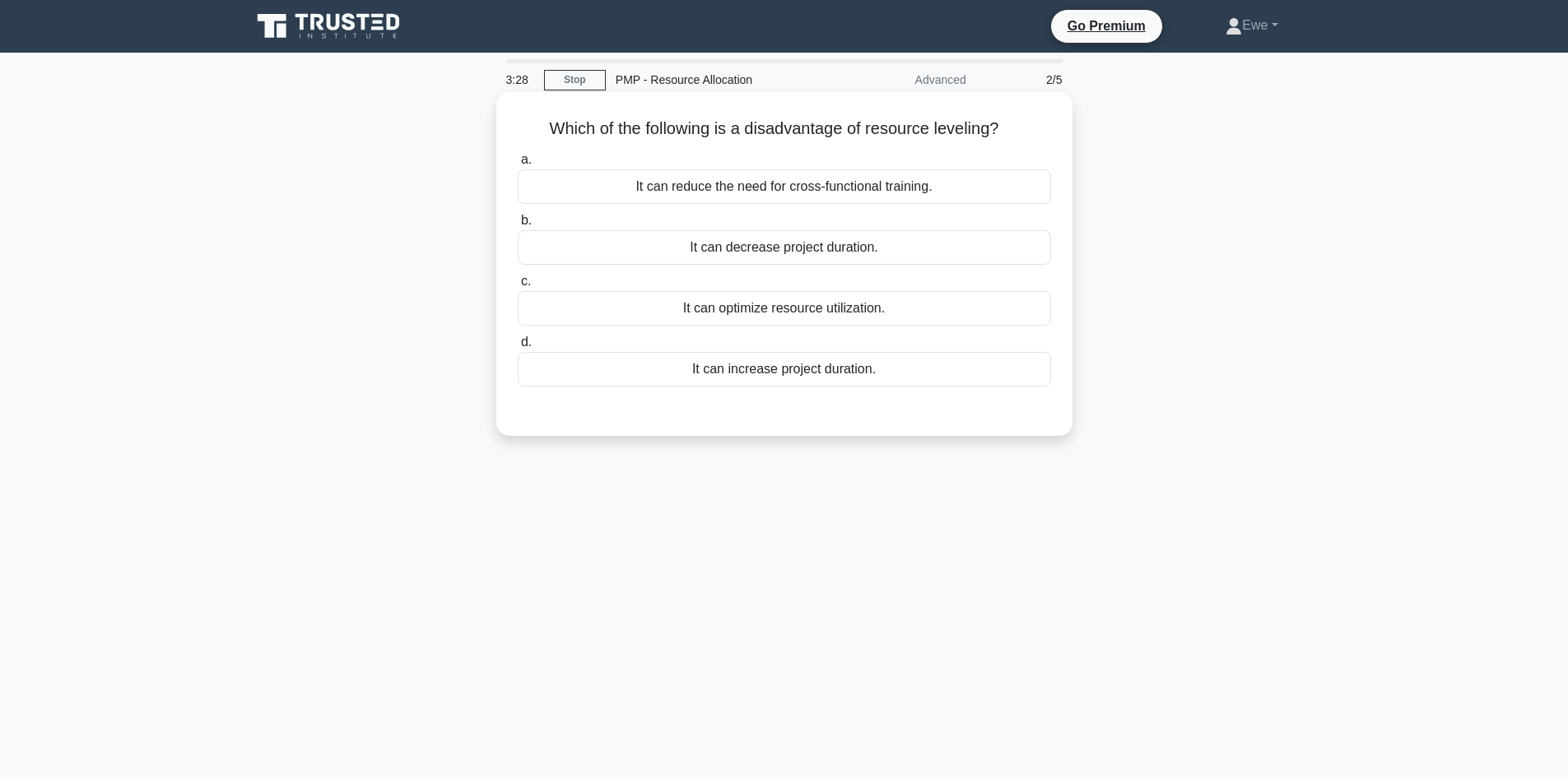
click at [830, 137] on h5 "Which of the following is a disadvantage of resource leveling? .spinner_0XTQ{tr…" at bounding box center [784, 129] width 537 height 21
click at [829, 137] on h5 "Which of the following is a disadvantage of resource leveling? .spinner_0XTQ{tr…" at bounding box center [784, 129] width 537 height 21
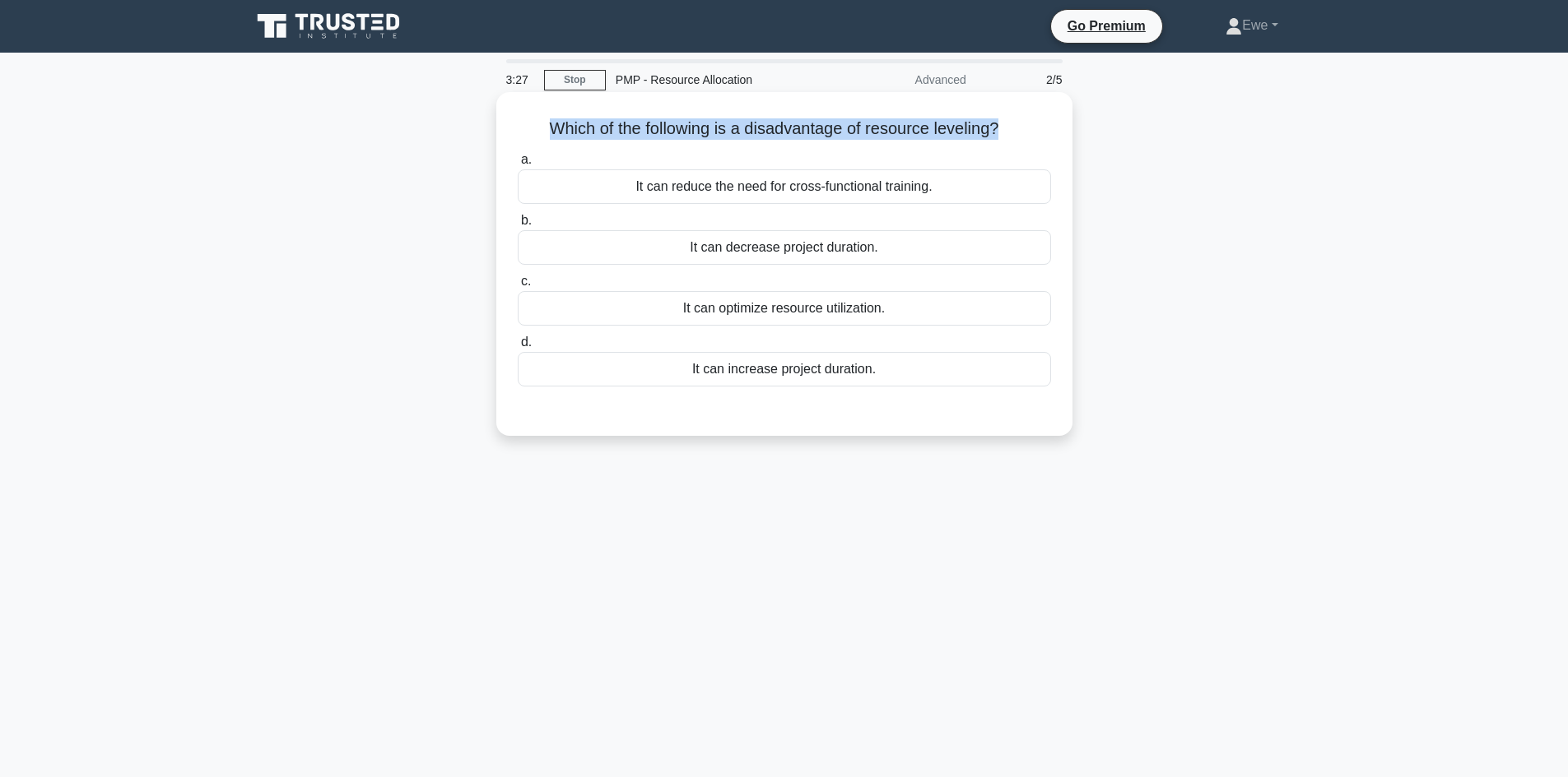
click at [829, 137] on h5 "Which of the following is a disadvantage of resource leveling? .spinner_0XTQ{tr…" at bounding box center [784, 129] width 537 height 21
click at [712, 364] on div "It can increase project duration." at bounding box center [784, 370] width 533 height 34
click at [518, 348] on input "d. It can increase project duration." at bounding box center [518, 342] width 0 height 11
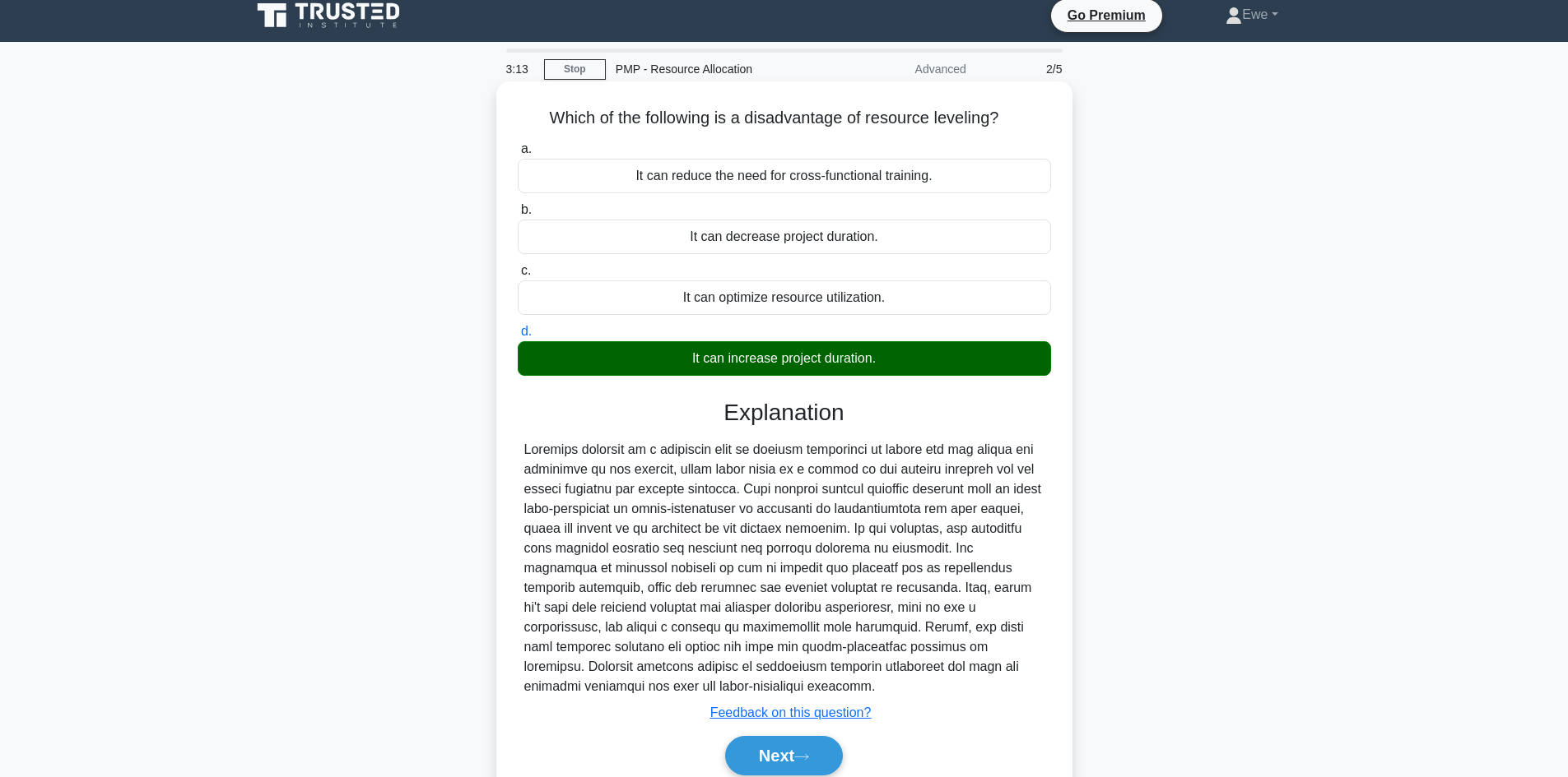
scroll to position [82, 0]
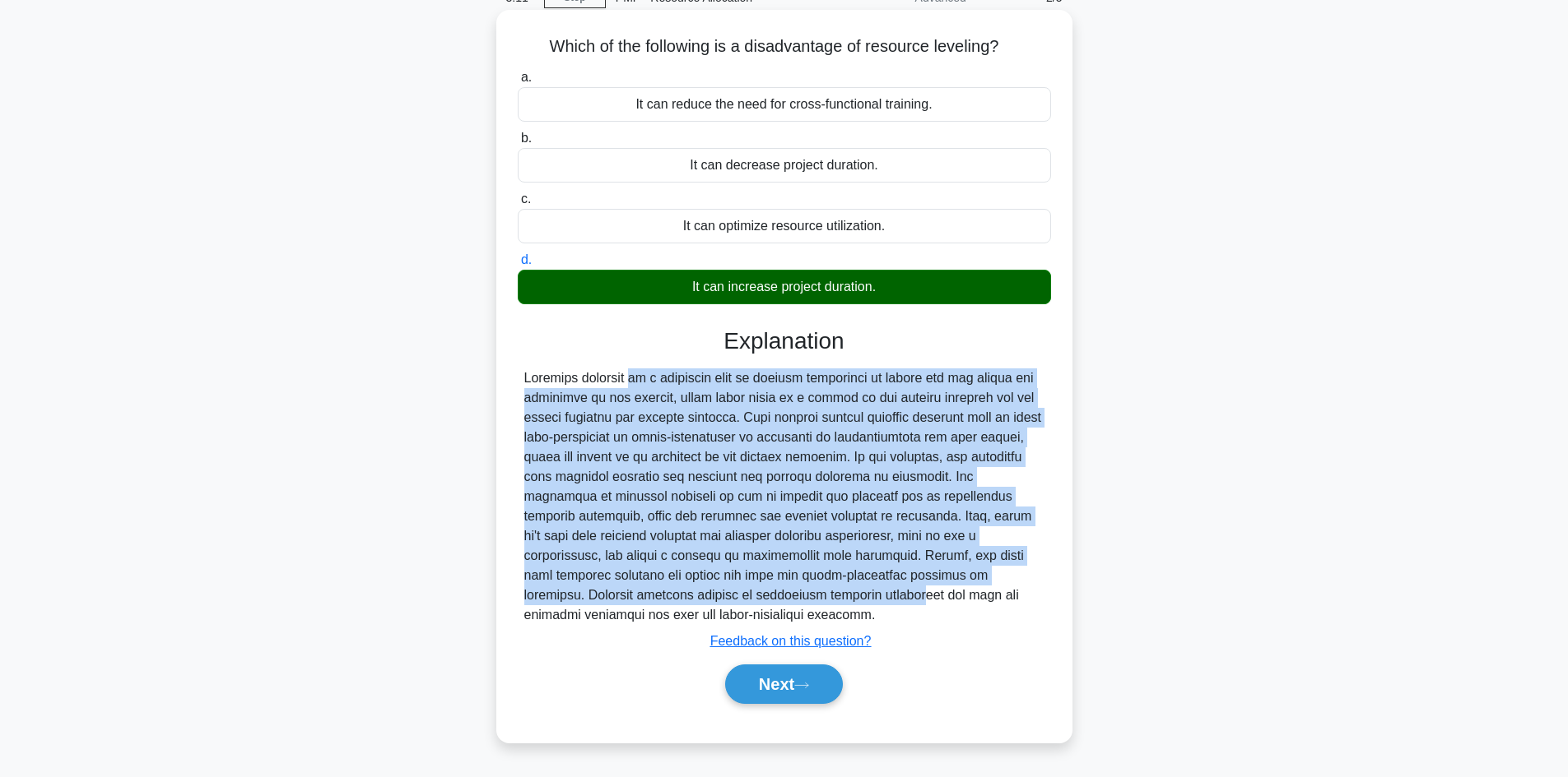
drag, startPoint x: 528, startPoint y: 366, endPoint x: 1048, endPoint y: 583, distance: 563.5
click at [1048, 583] on div "Explanation Submit feedback Feedback on this question? Next" at bounding box center [784, 519] width 533 height 383
click at [1048, 579] on div at bounding box center [784, 497] width 533 height 257
click at [561, 397] on div at bounding box center [784, 497] width 520 height 257
click at [561, 395] on div at bounding box center [784, 497] width 520 height 257
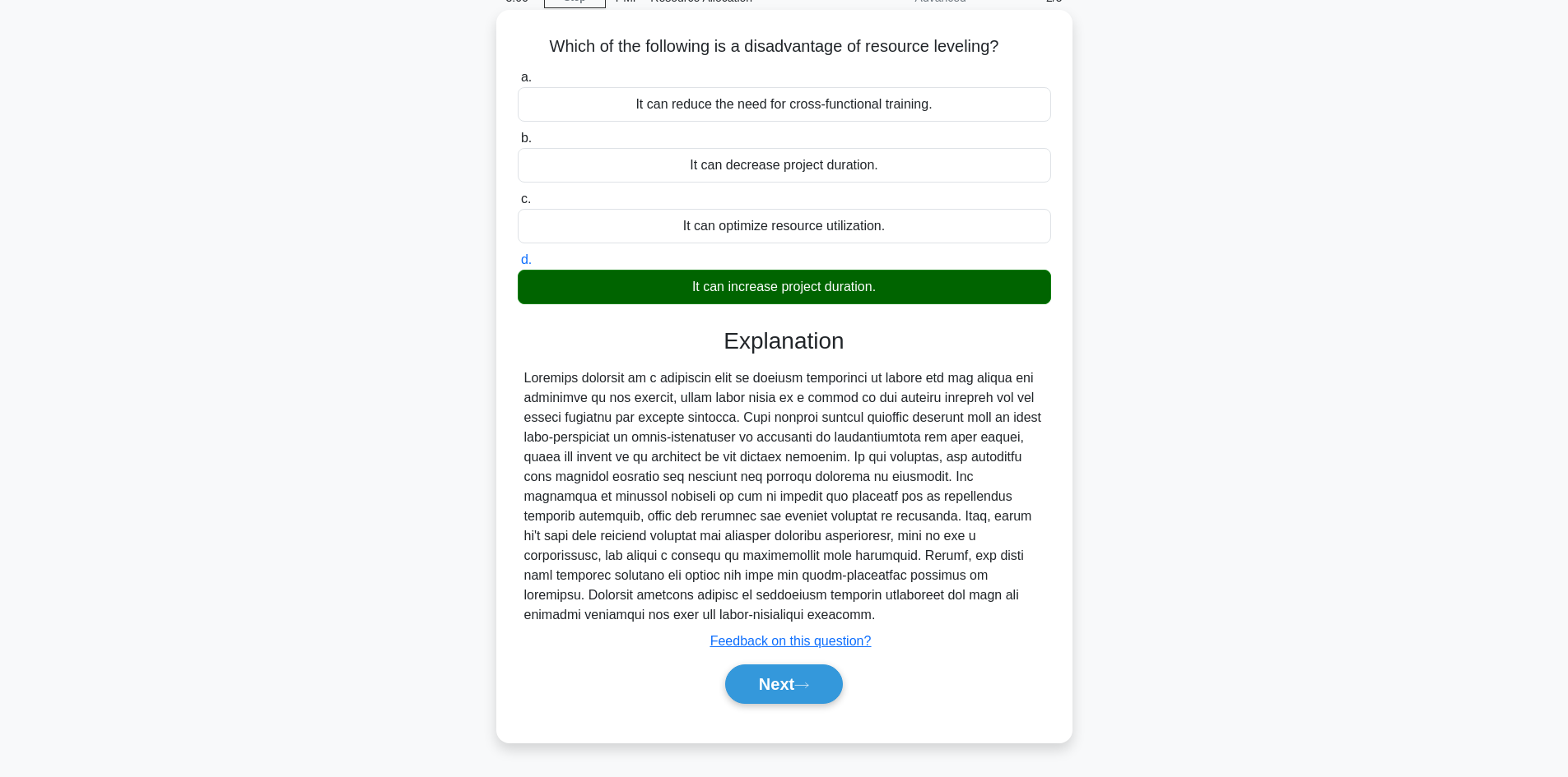
click at [917, 393] on div at bounding box center [784, 497] width 520 height 257
click at [715, 496] on div at bounding box center [784, 497] width 520 height 257
drag, startPoint x: 526, startPoint y: 370, endPoint x: 1046, endPoint y: 602, distance: 569.4
click at [1046, 602] on div at bounding box center [784, 497] width 533 height 257
copy div "Resource leveling is a technique used in project management to smooth out the d…"
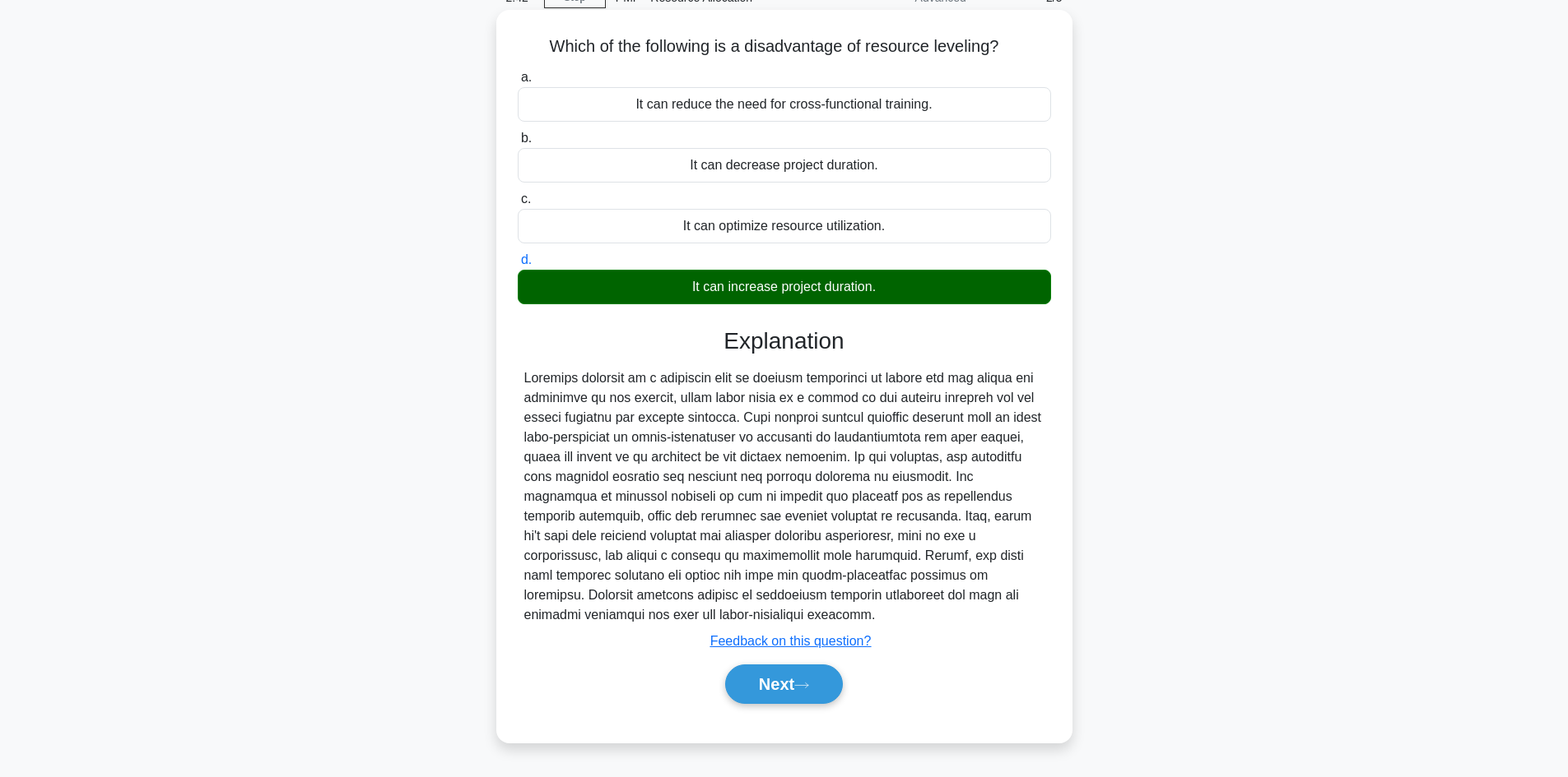
click at [752, 690] on div "Next" at bounding box center [784, 684] width 533 height 53
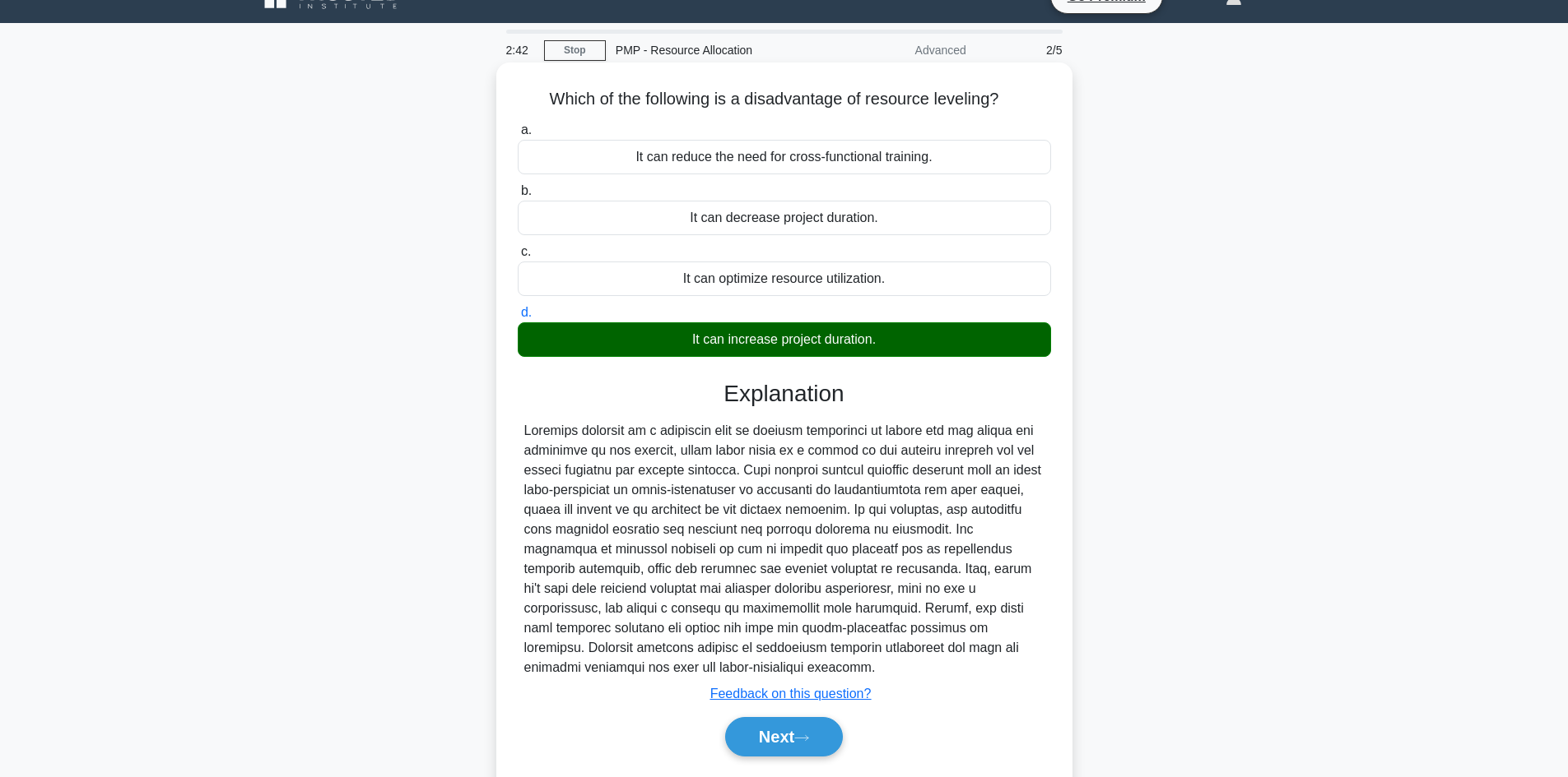
scroll to position [0, 0]
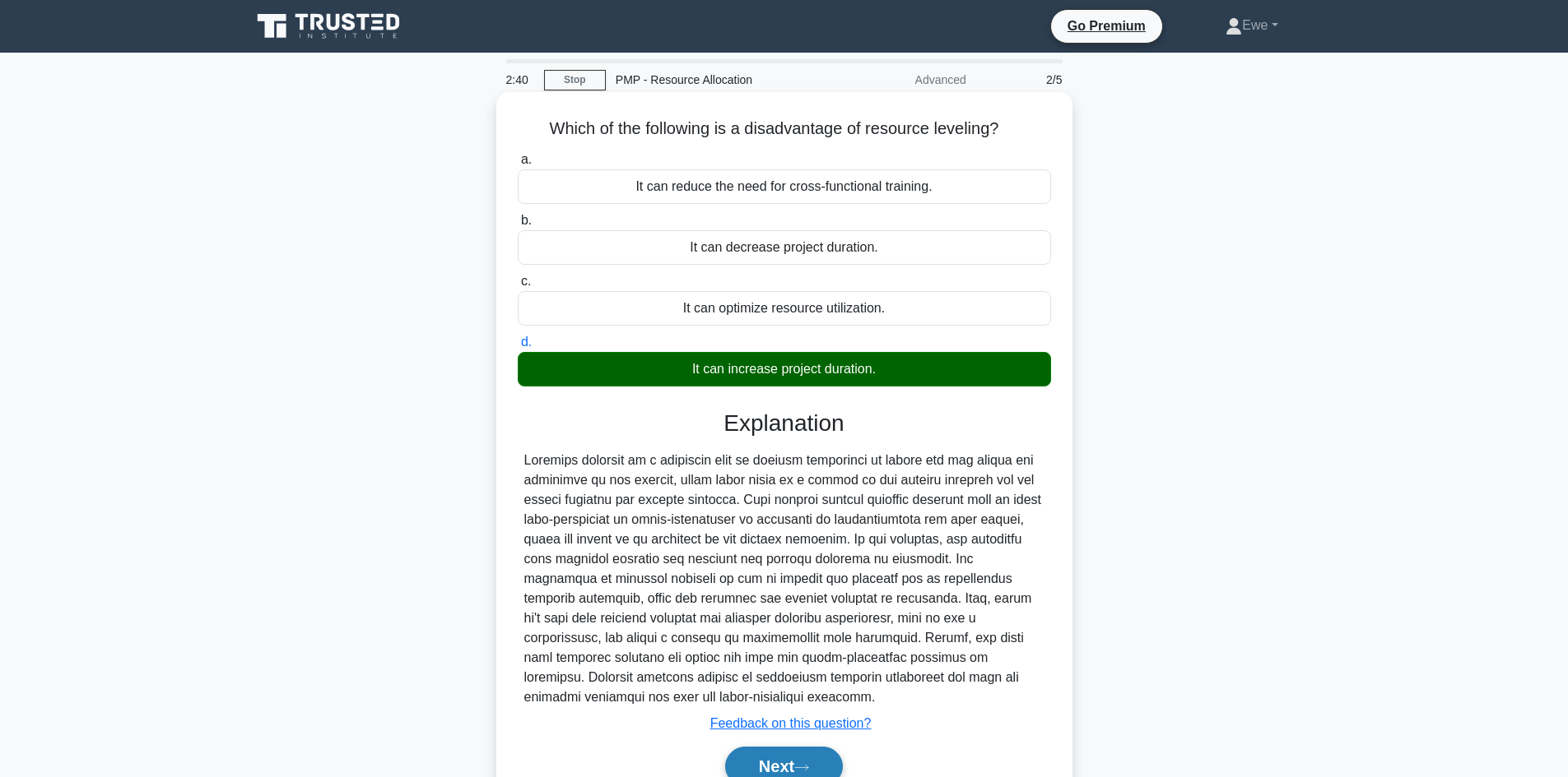
click at [798, 747] on button "Next" at bounding box center [783, 766] width 118 height 39
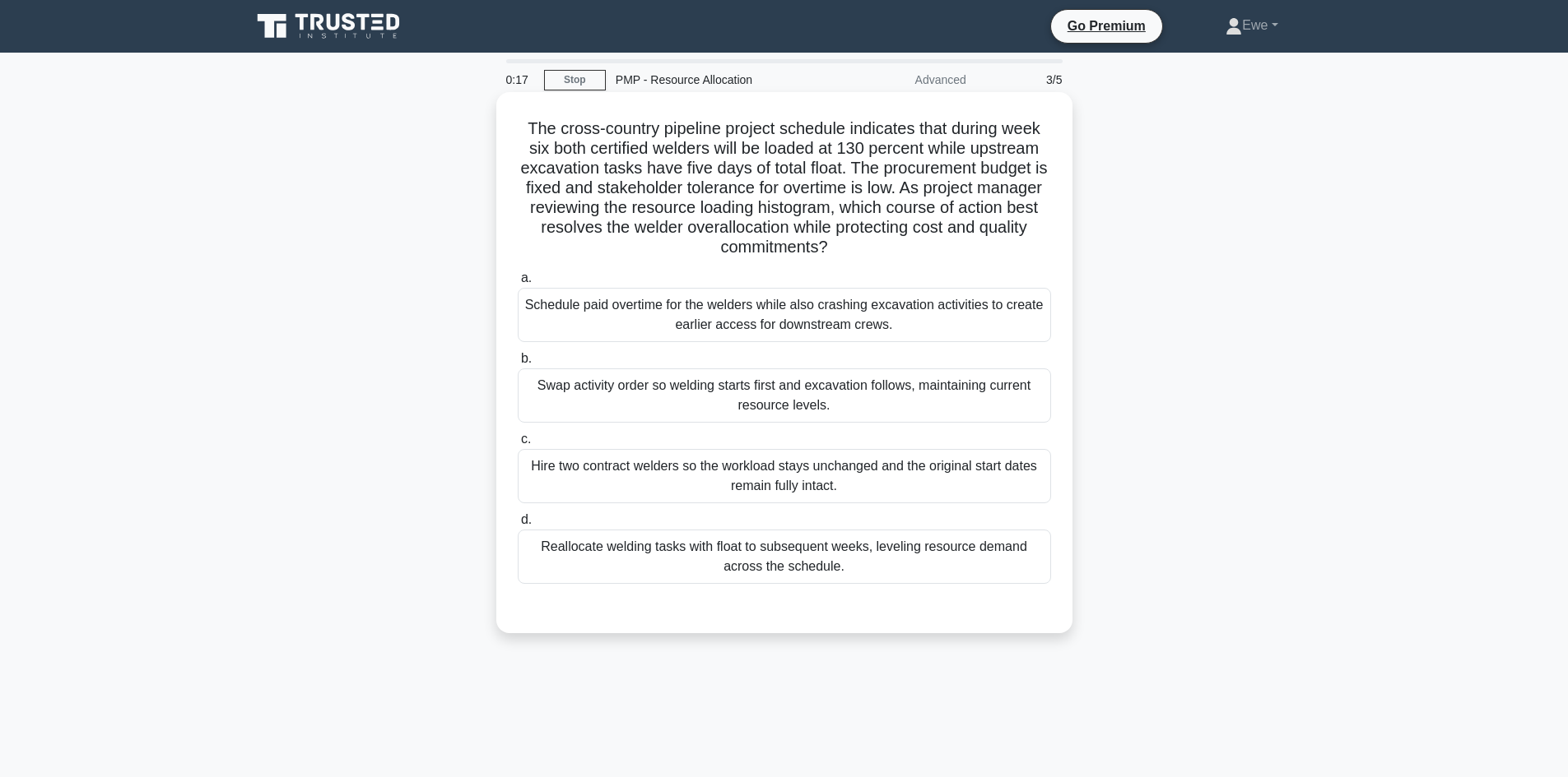
click at [830, 401] on div "Swap activity order so welding starts first and excavation follows, maintaining…" at bounding box center [784, 396] width 533 height 55
click at [518, 364] on input "b. Swap activity order so welding starts first and excavation follows, maintain…" at bounding box center [518, 358] width 0 height 11
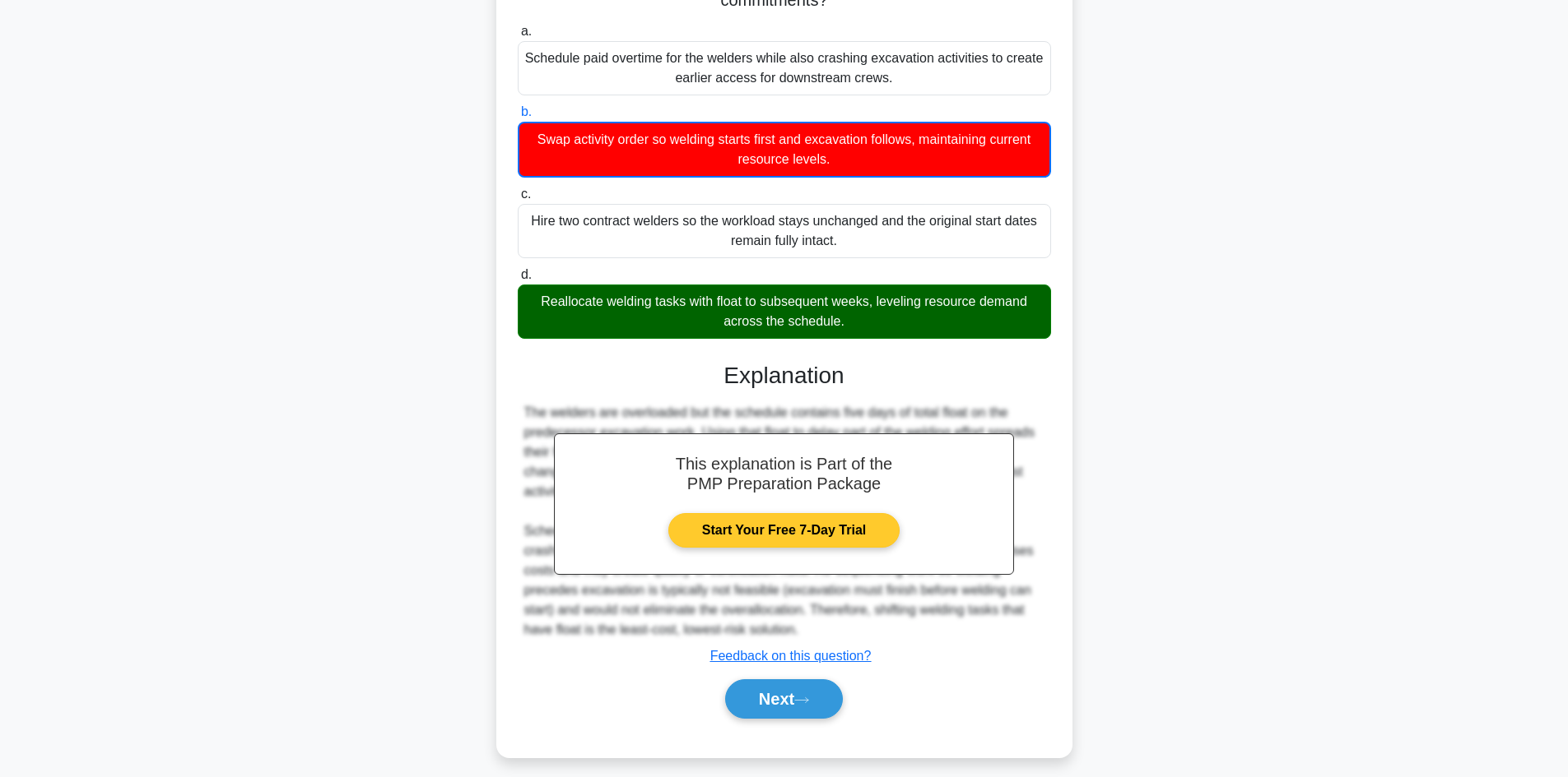
scroll to position [259, 0]
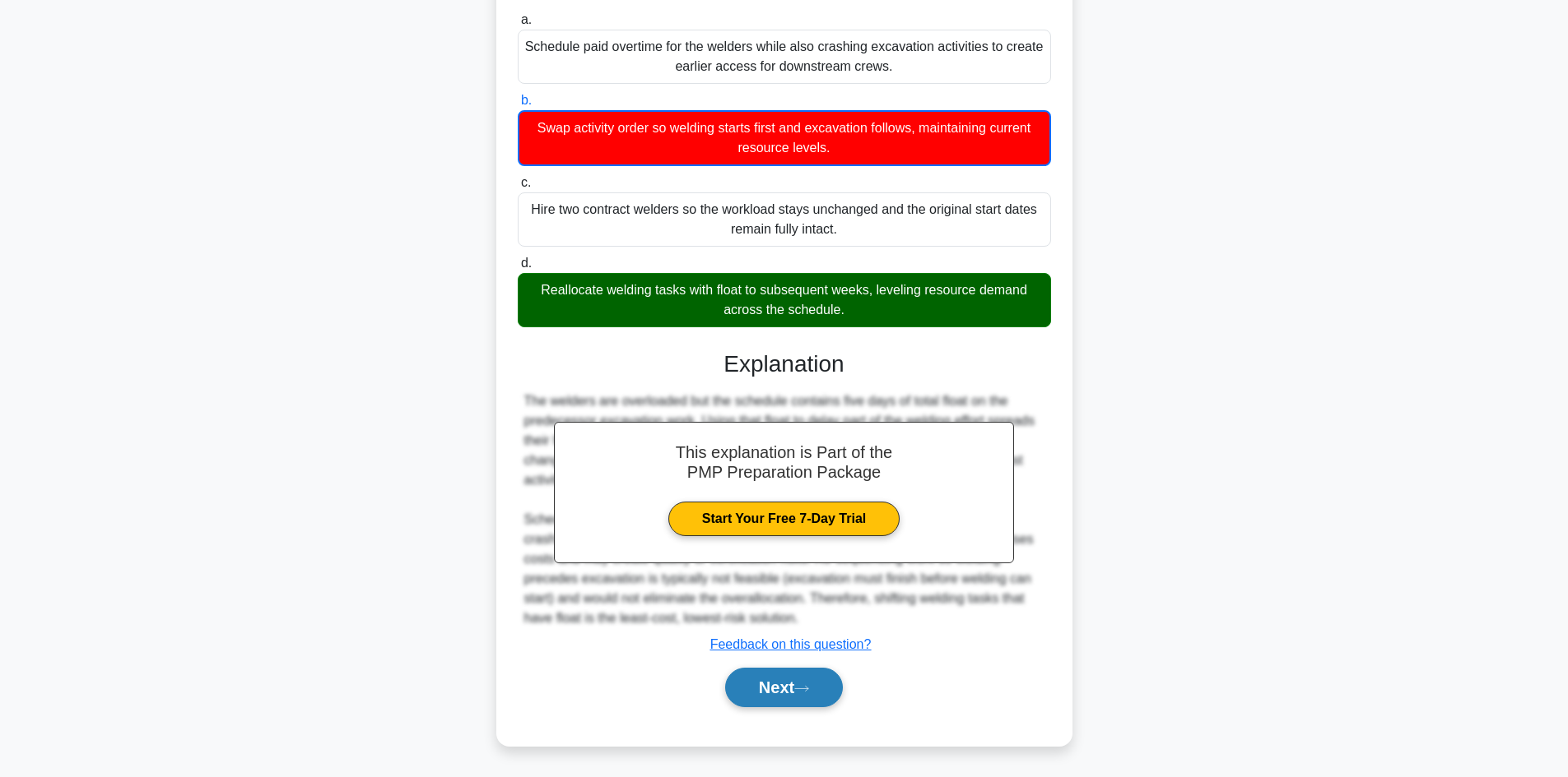
click at [766, 691] on button "Next" at bounding box center [783, 687] width 118 height 39
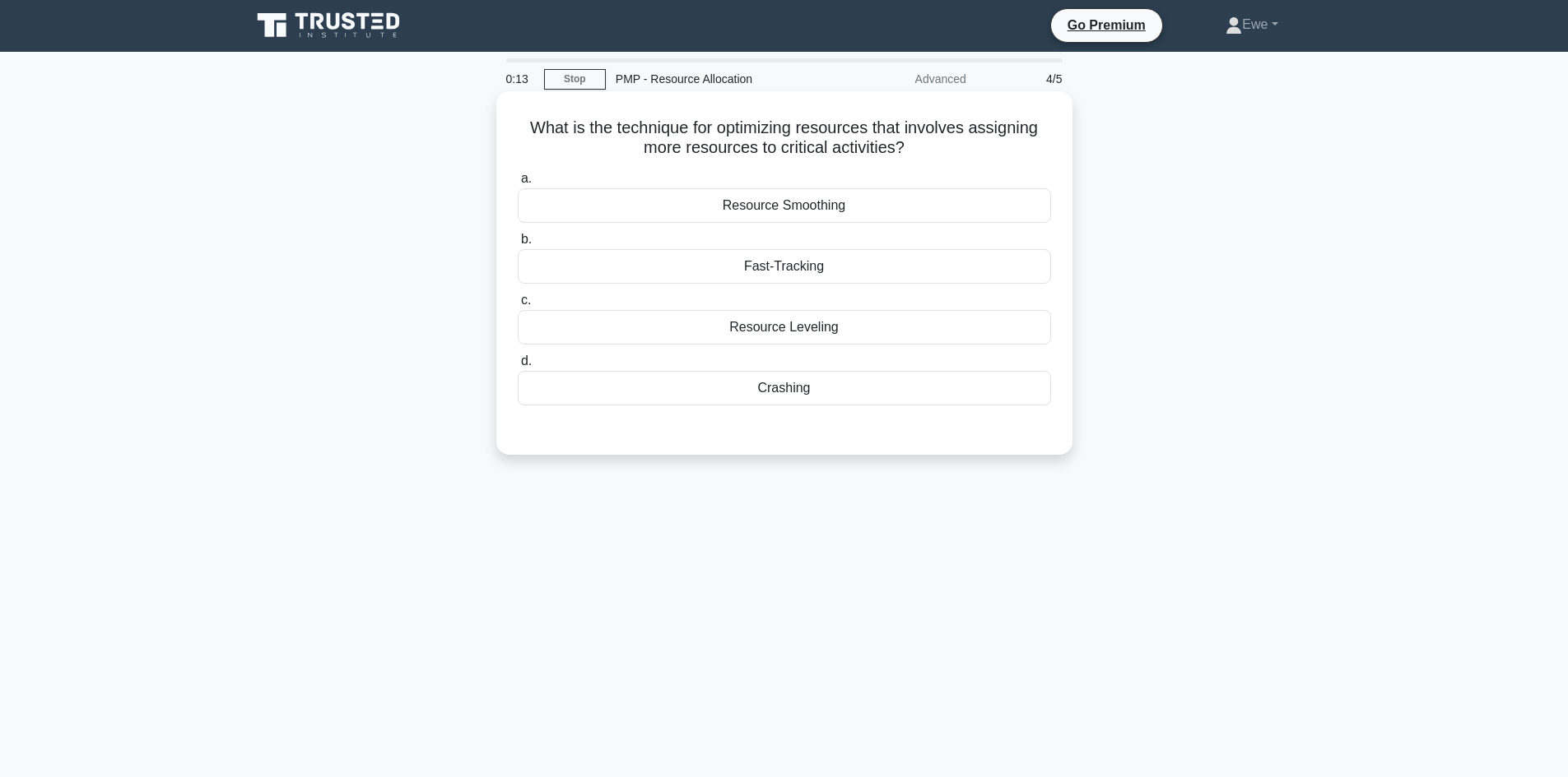
scroll to position [0, 0]
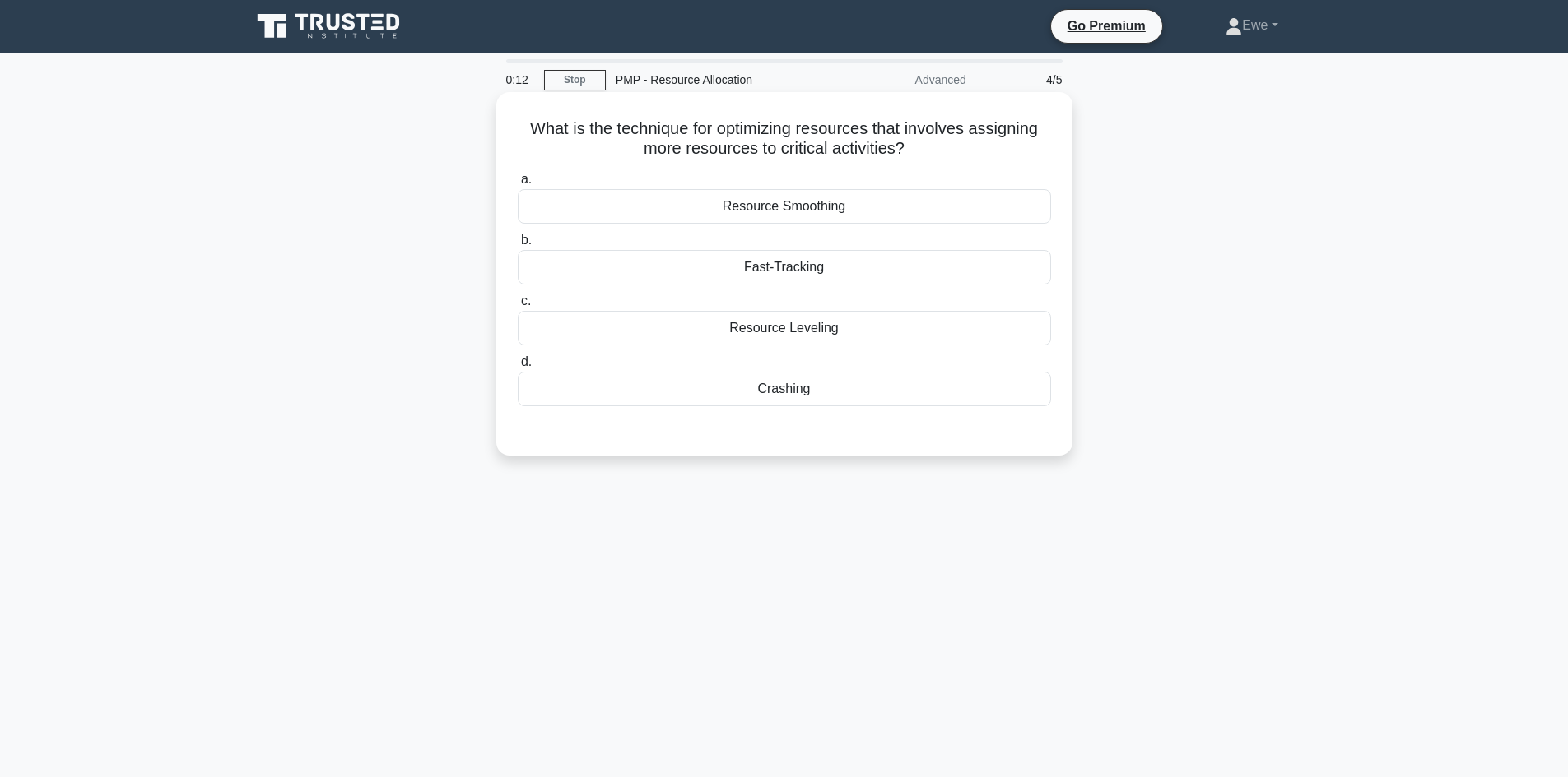
click at [816, 308] on label "c. Resource Leveling" at bounding box center [784, 318] width 533 height 55
click at [518, 307] on input "c. Resource Leveling" at bounding box center [518, 301] width 0 height 11
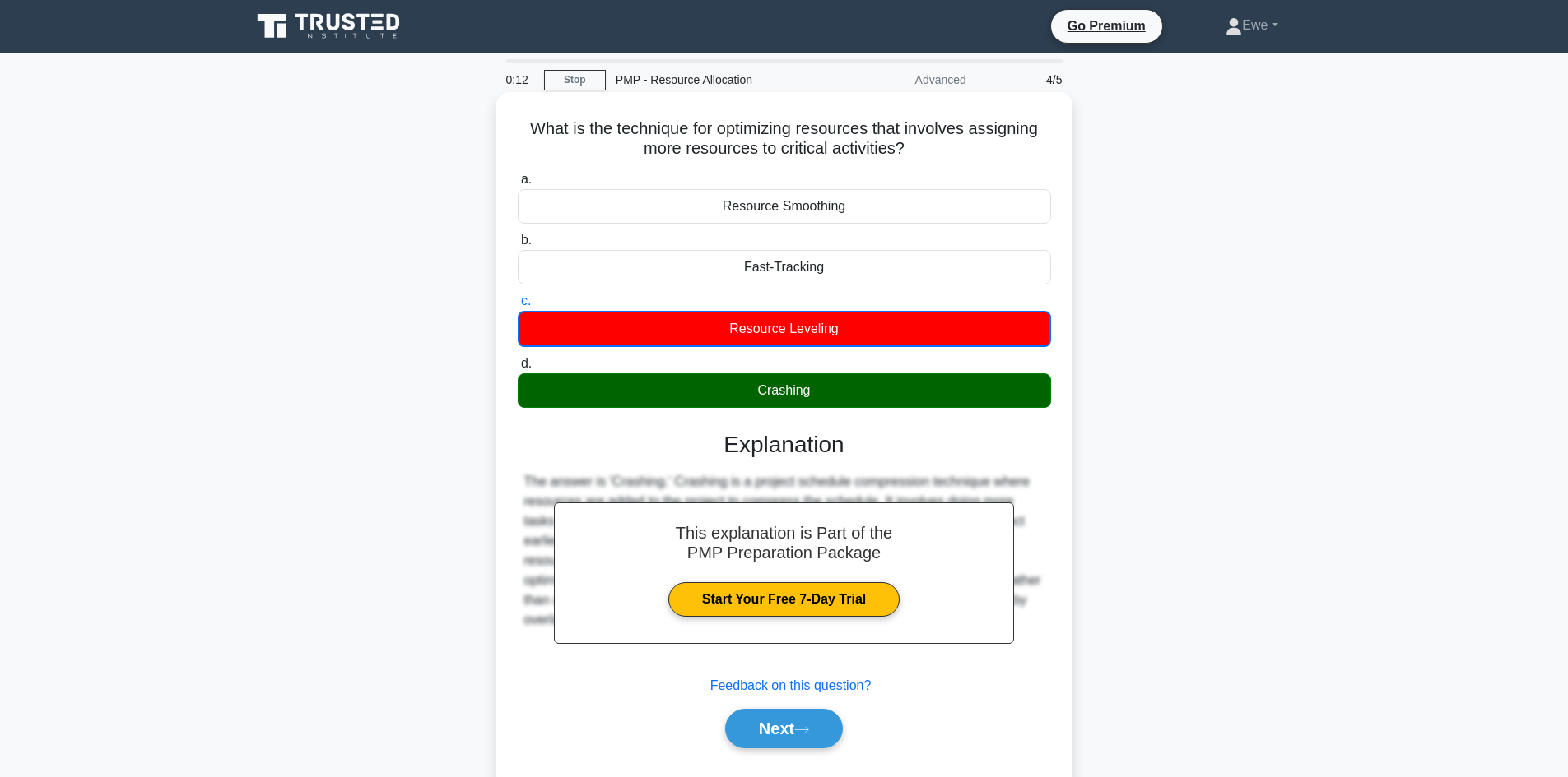
click at [801, 342] on div "Resource Leveling" at bounding box center [784, 330] width 533 height 36
click at [518, 307] on input "c. Resource Leveling" at bounding box center [518, 301] width 0 height 11
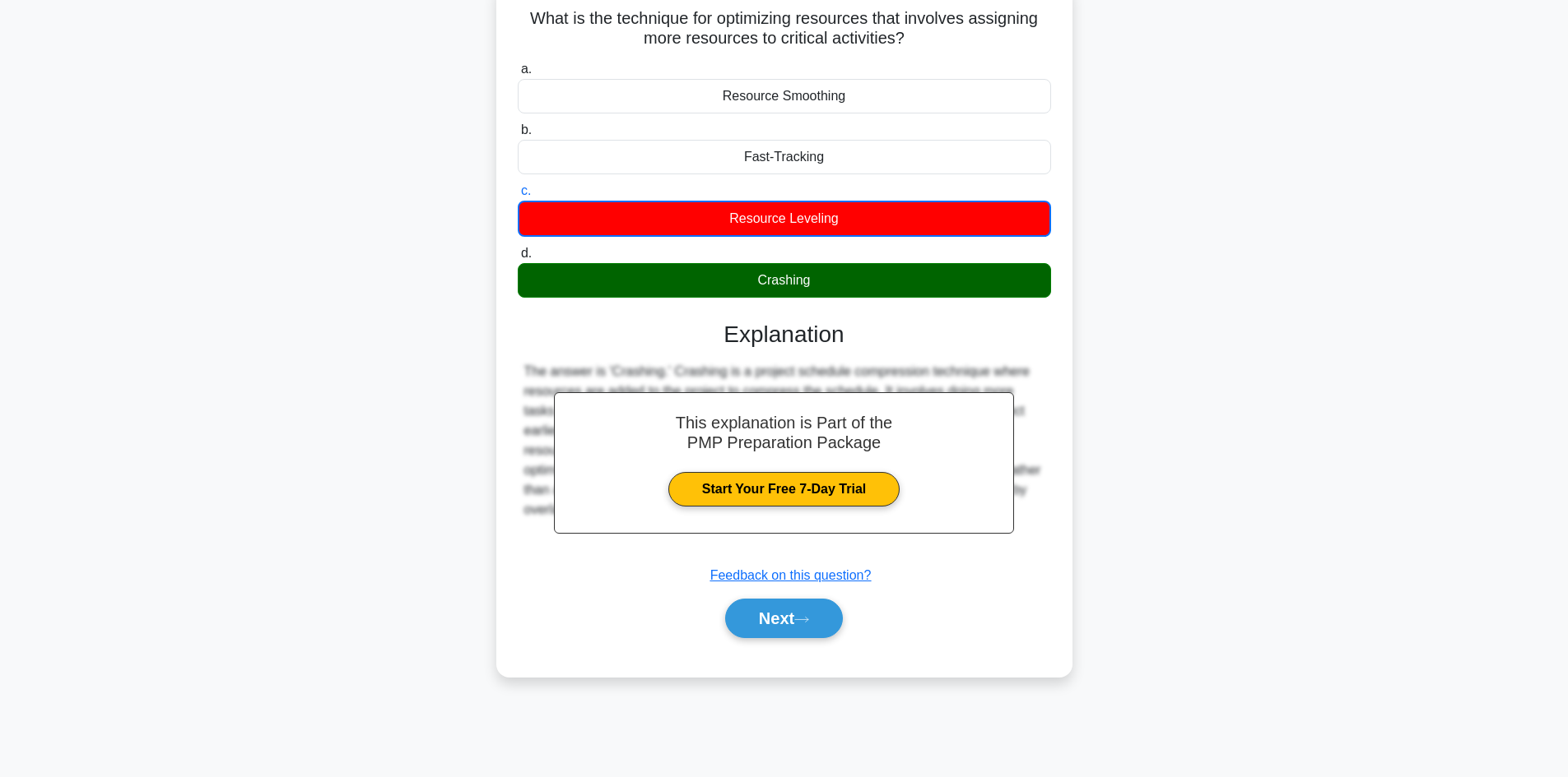
scroll to position [111, 0]
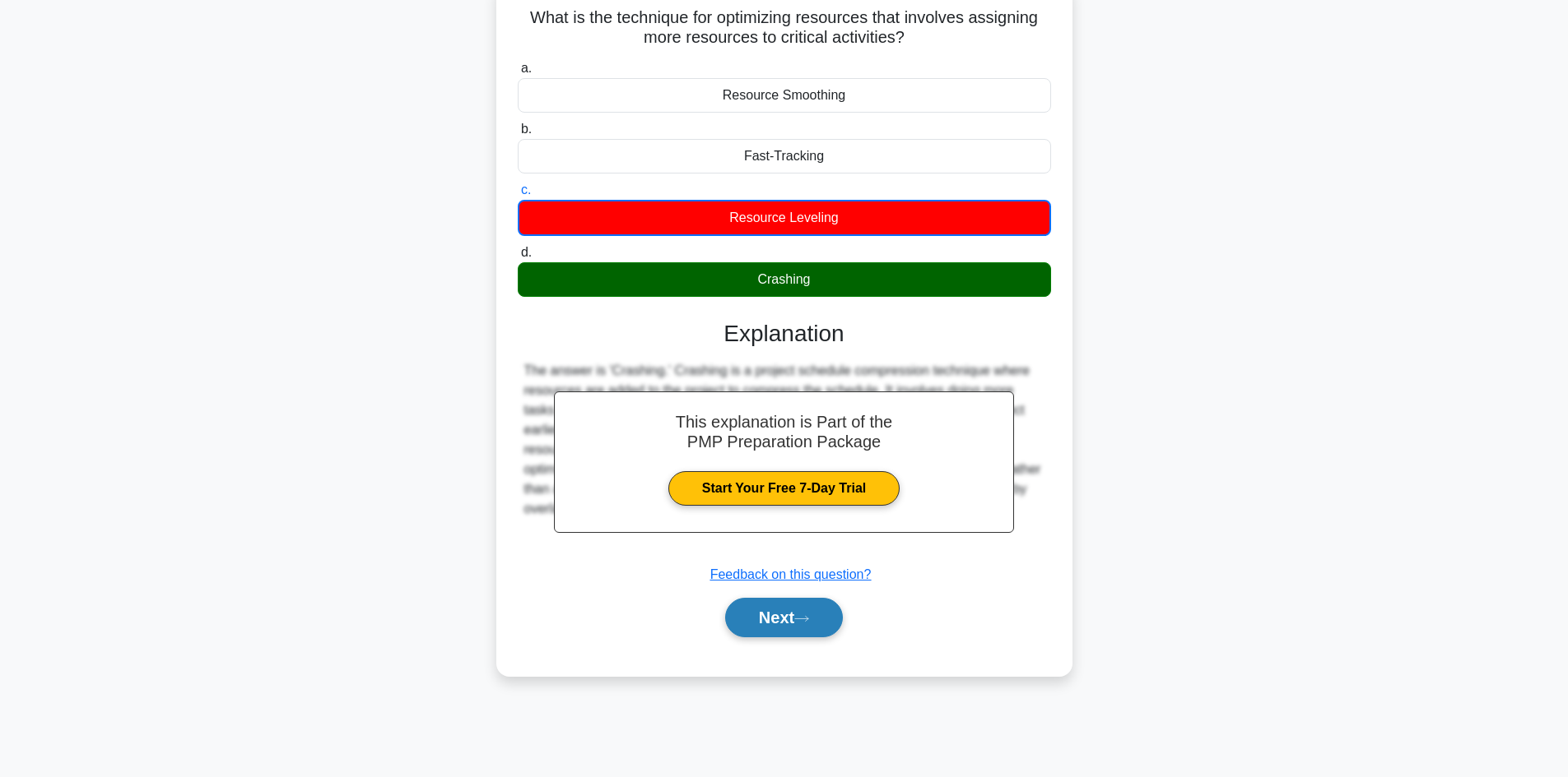
click at [762, 633] on button "Next" at bounding box center [783, 617] width 118 height 39
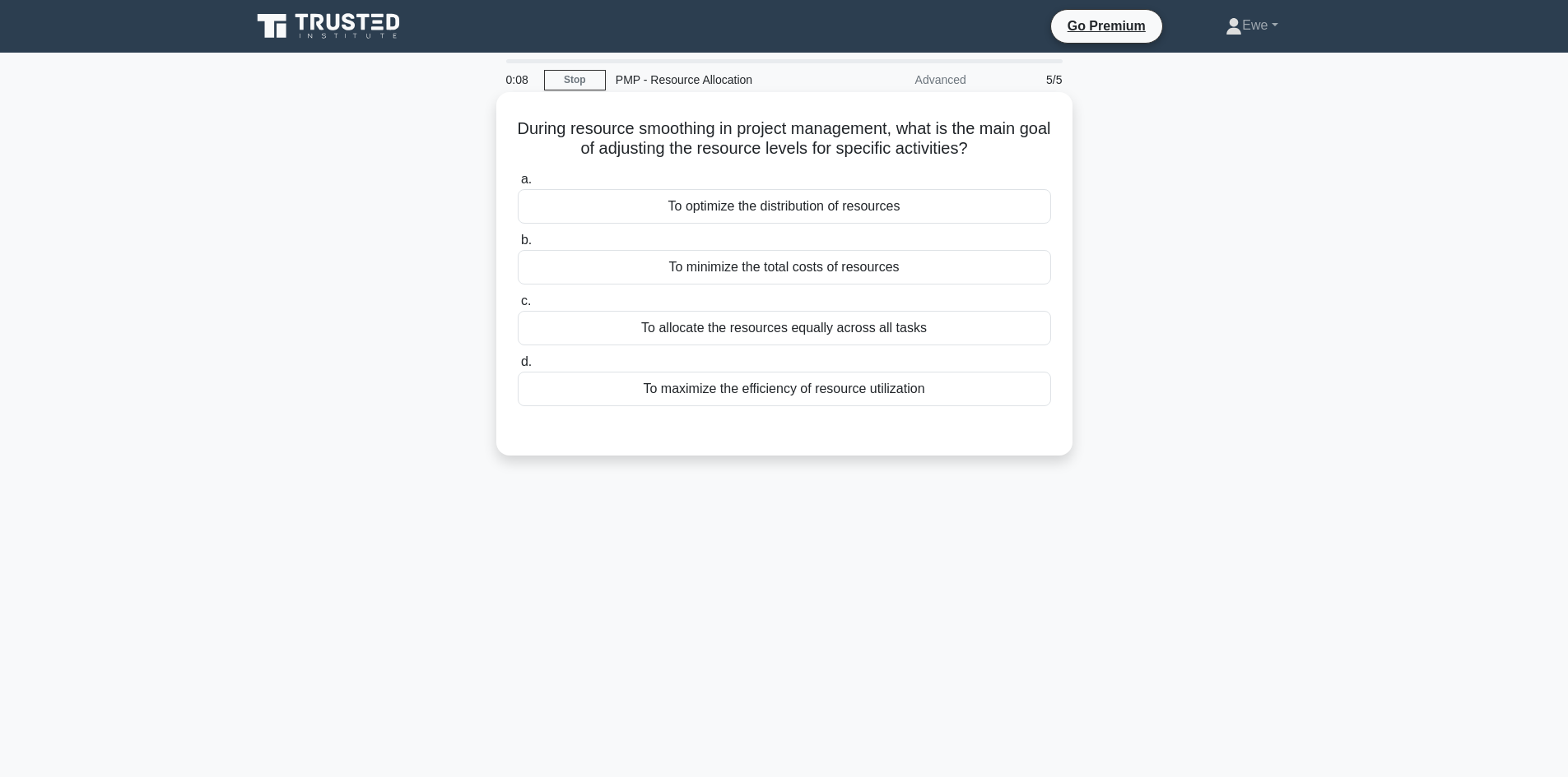
click at [847, 217] on div "To optimize the distribution of resources" at bounding box center [784, 206] width 533 height 34
click at [518, 185] on input "a. To optimize the distribution of resources" at bounding box center [518, 179] width 0 height 11
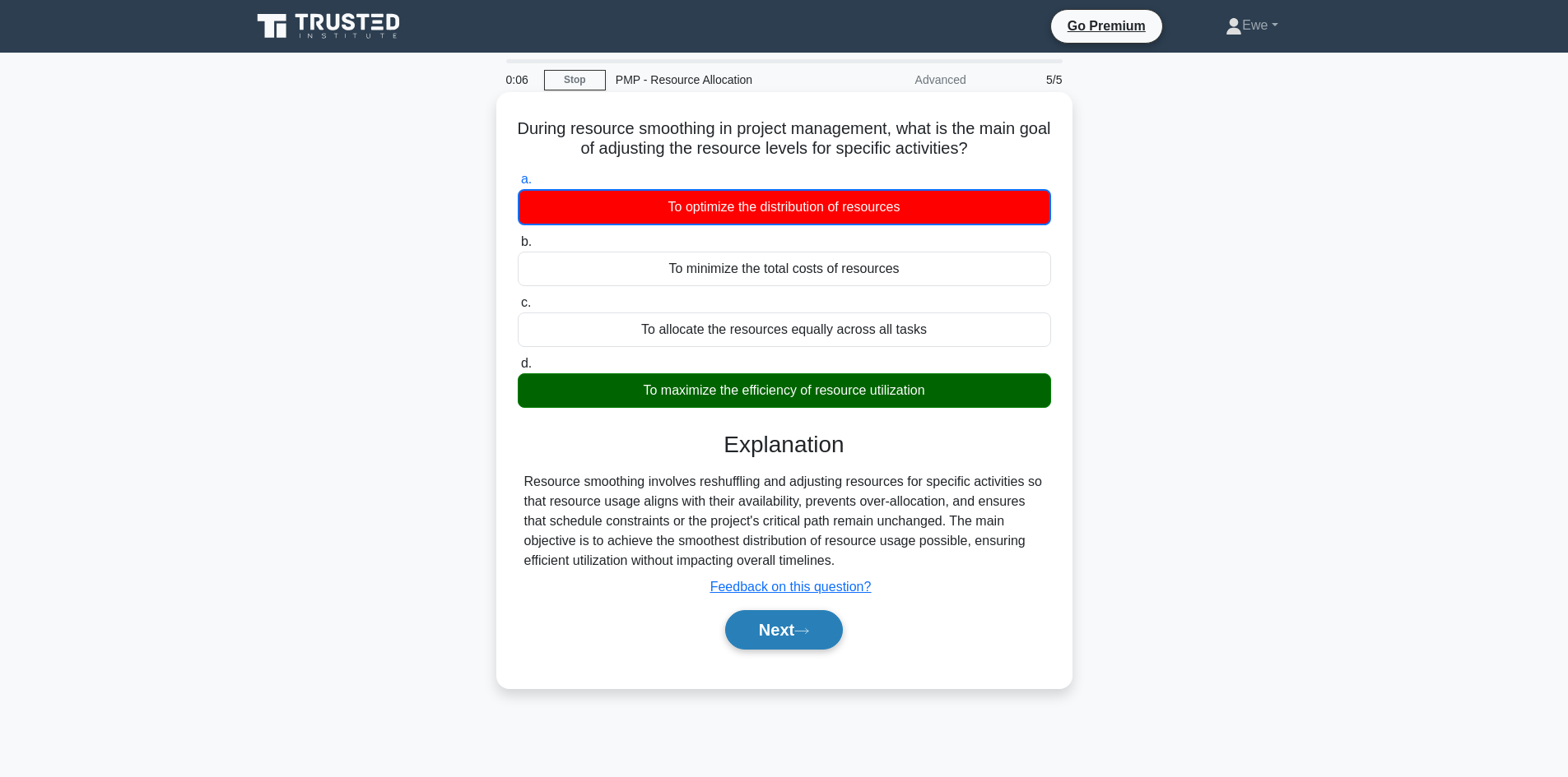
click at [759, 639] on button "Next" at bounding box center [783, 629] width 118 height 39
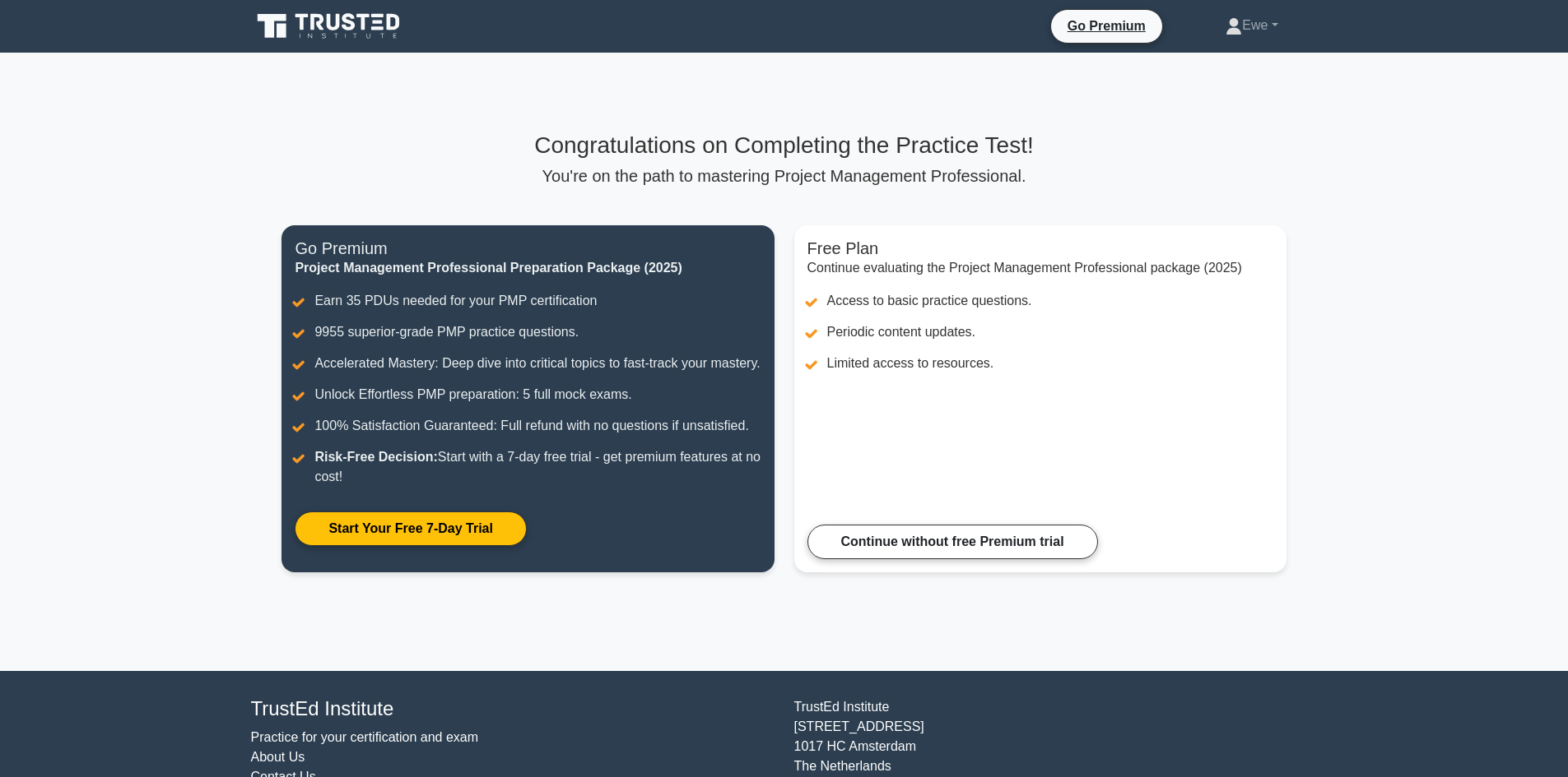
click at [846, 214] on div "Congratulations on Completing the Practice Test! You're on the path to masterin…" at bounding box center [783, 361] width 1024 height 461
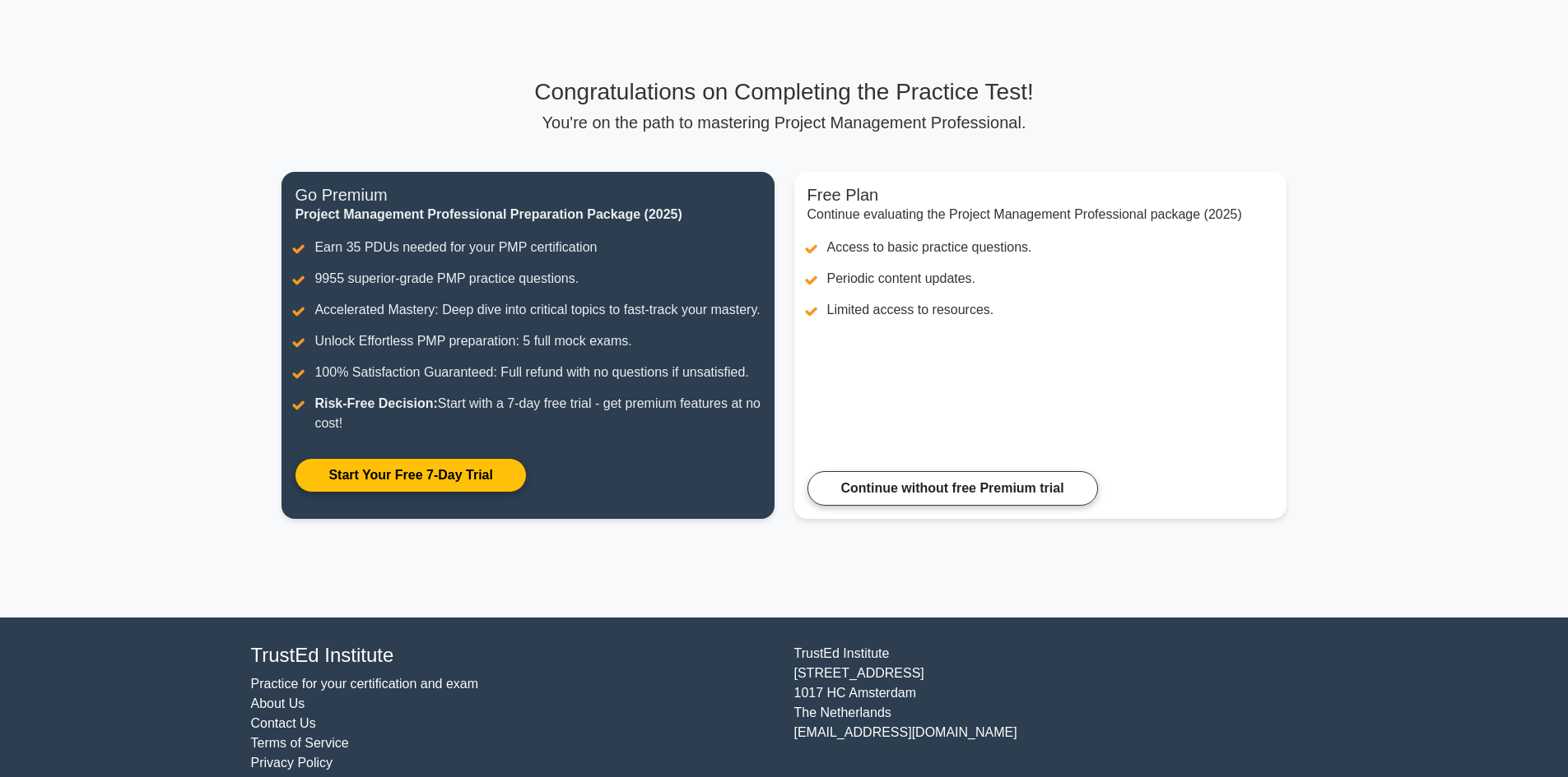
scroll to position [82, 0]
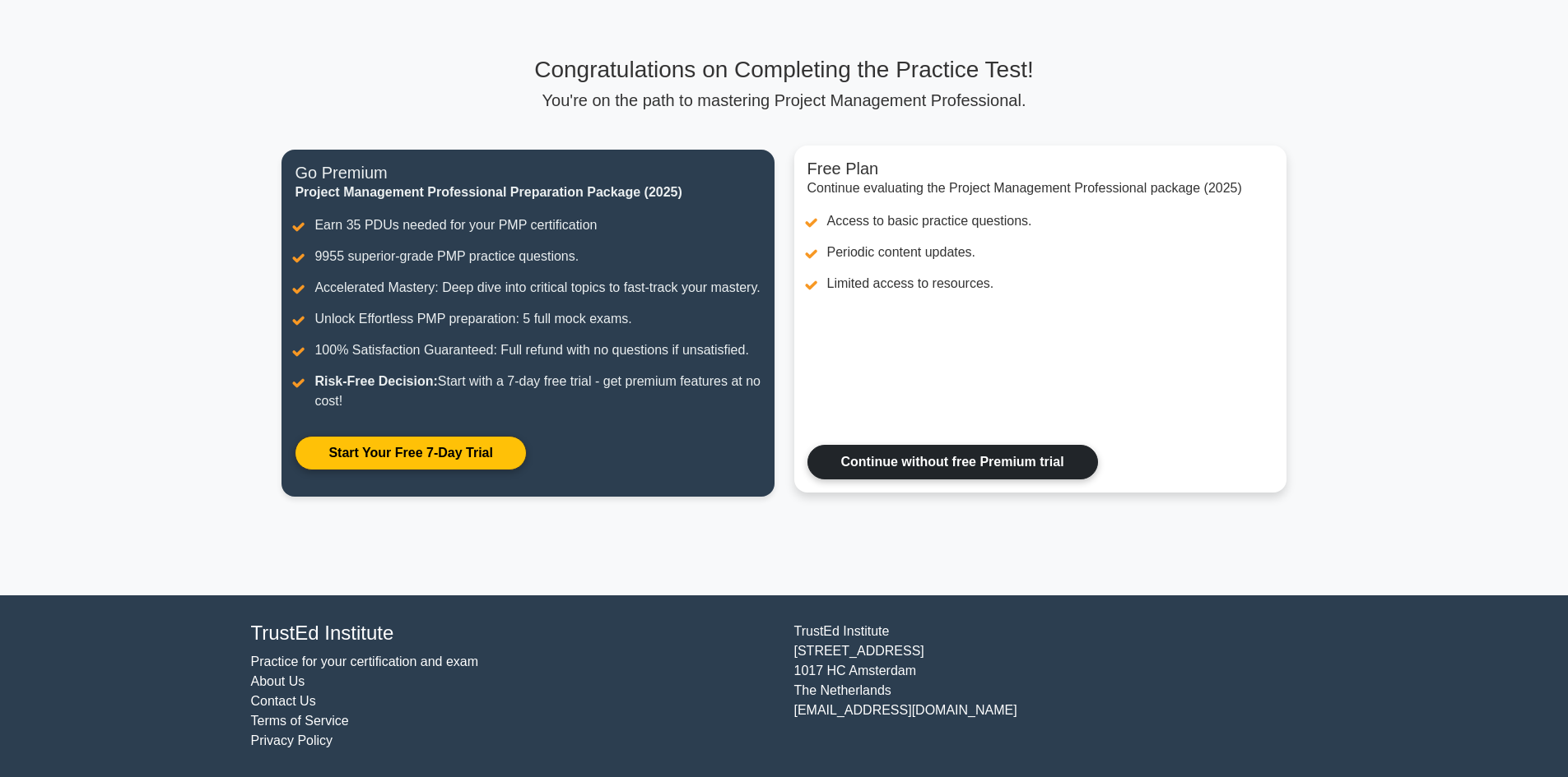
click at [896, 480] on link "Continue without free Premium trial" at bounding box center [952, 463] width 290 height 34
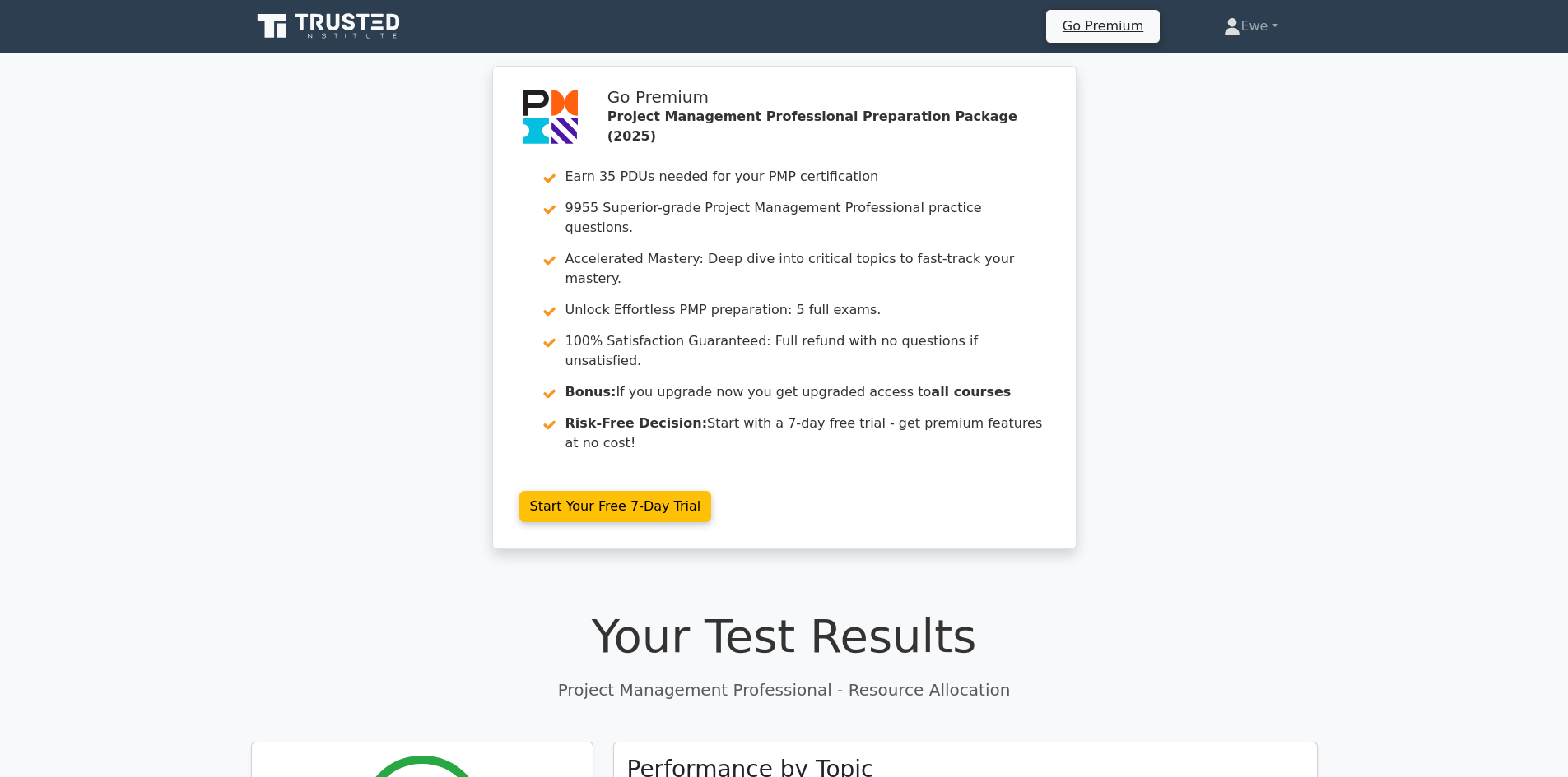
click at [364, 35] on icon at bounding box center [330, 26] width 158 height 32
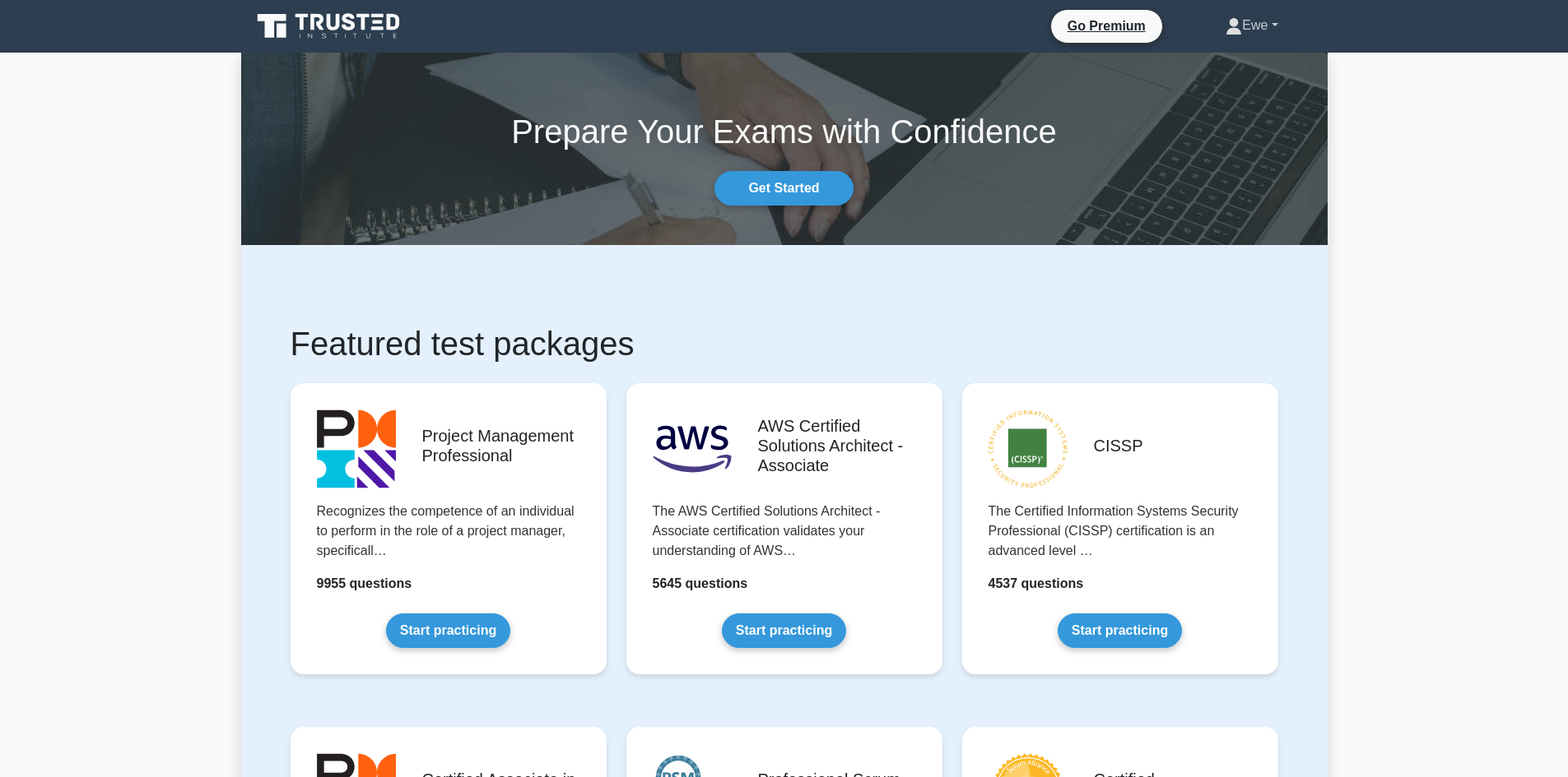
click at [1259, 24] on link "Ewe" at bounding box center [1251, 25] width 131 height 33
